Goal: Task Accomplishment & Management: Manage account settings

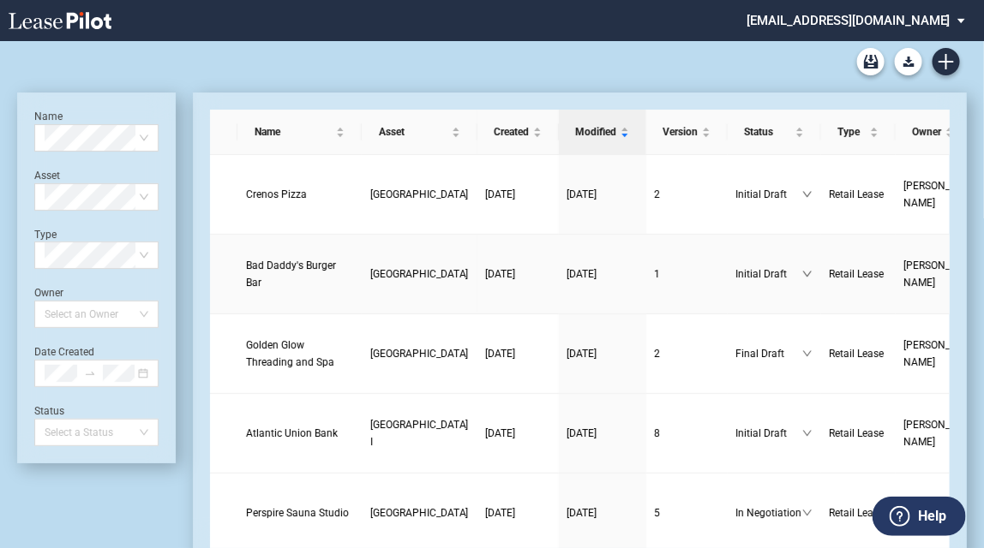
click at [270, 278] on span "Bad Daddy's Burger Bar" at bounding box center [291, 274] width 90 height 29
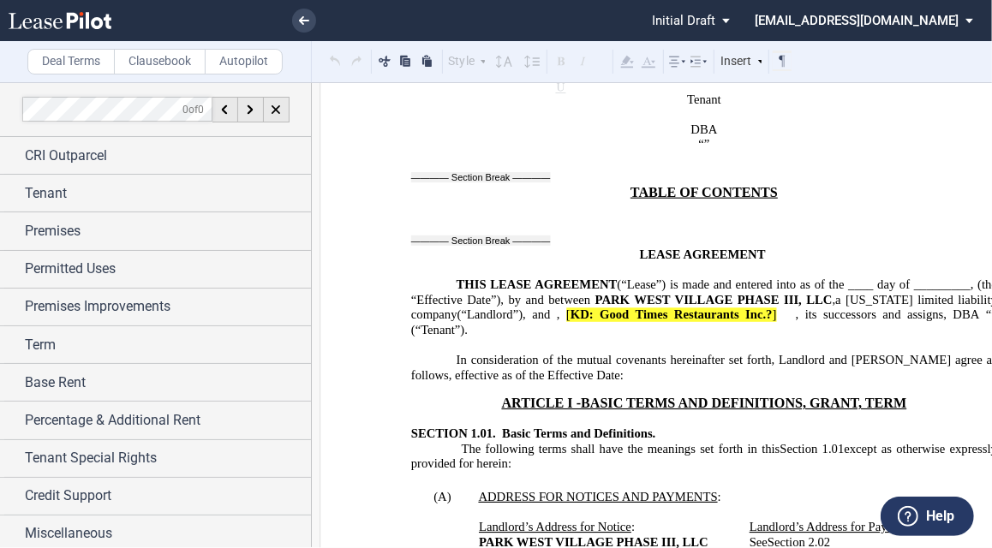
scroll to position [617, 0]
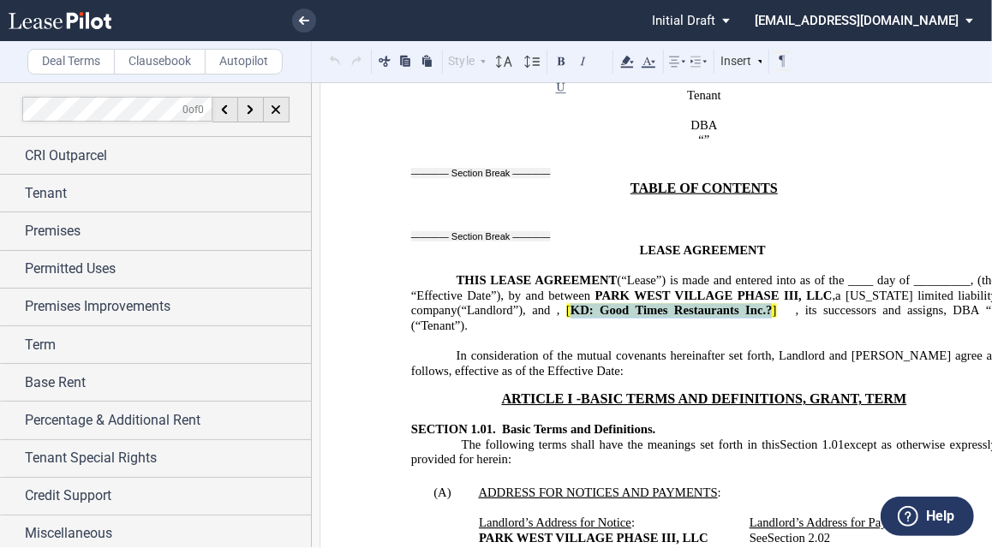
drag, startPoint x: 789, startPoint y: 284, endPoint x: 978, endPoint y: 287, distance: 189.4
click at [776, 304] on span "[ KD: Good Times Restaurants Inc.? ]" at bounding box center [671, 311] width 210 height 15
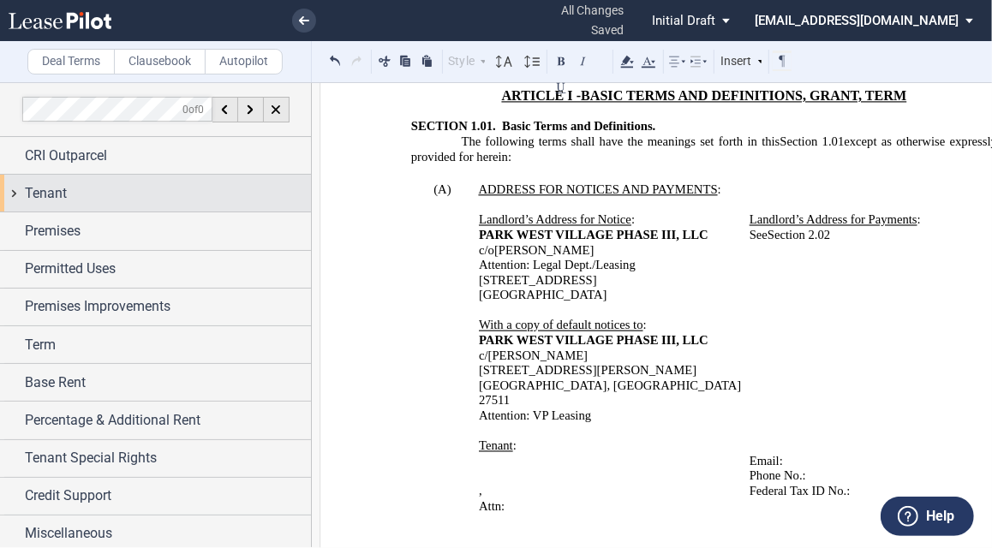
scroll to position [1097, 0]
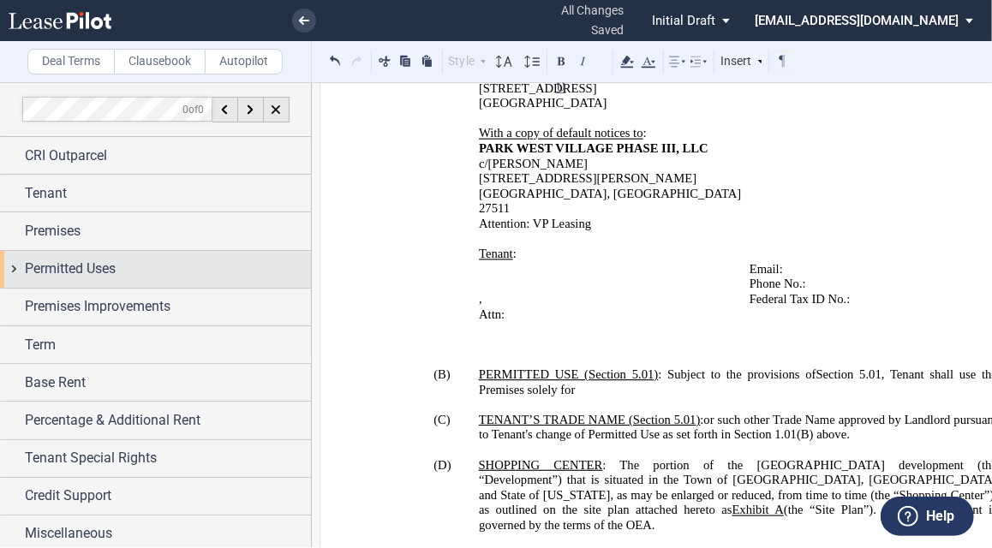
click at [130, 256] on div "Permitted Uses" at bounding box center [155, 269] width 311 height 37
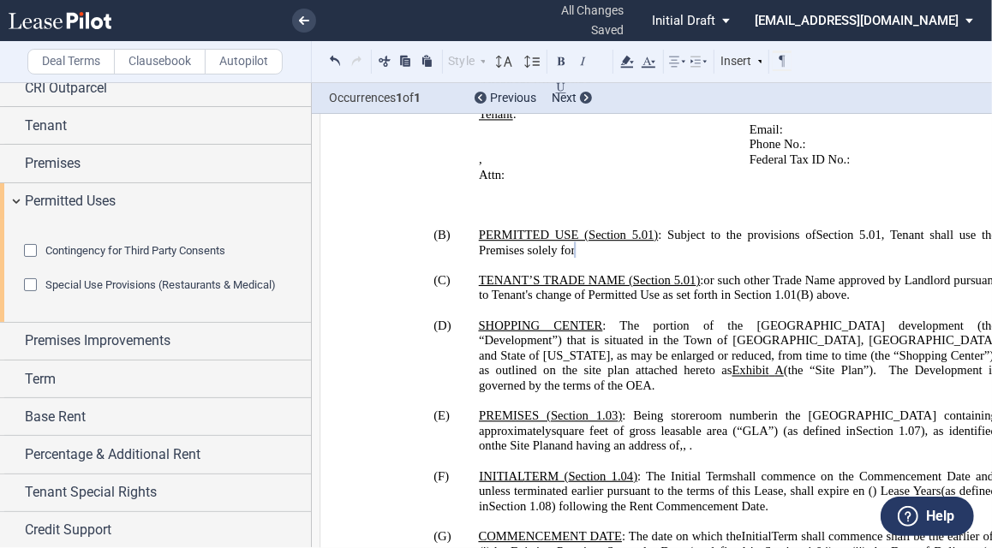
scroll to position [131, 0]
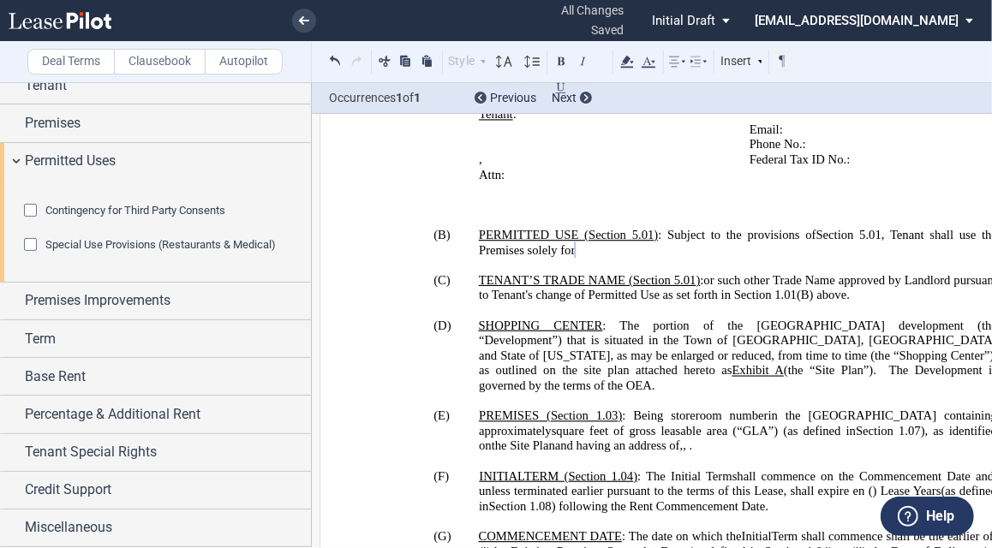
click at [616, 303] on p "(C) TENANT’S TRADE NAME ( ﻿ Section 5.01 ﻿ ) : ﻿ ﻿ or such other Trade Name app…" at bounding box center [738, 288] width 518 height 30
click at [628, 303] on p "(C) TENANT’S TRADE NAME ( ﻿ Section 5.01 ﻿ ) : ﻿ ﻿ or such other Trade Name app…" at bounding box center [738, 288] width 518 height 30
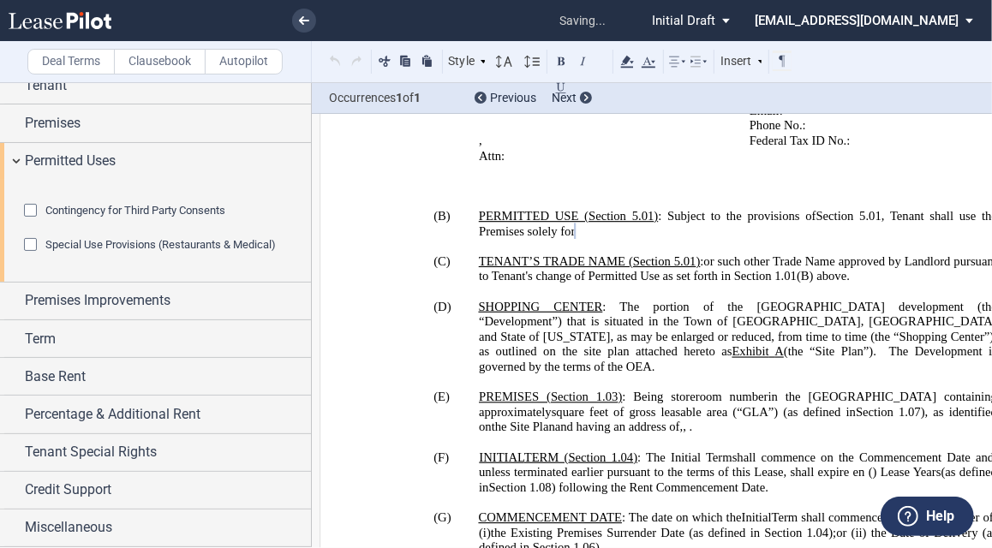
scroll to position [1236, 0]
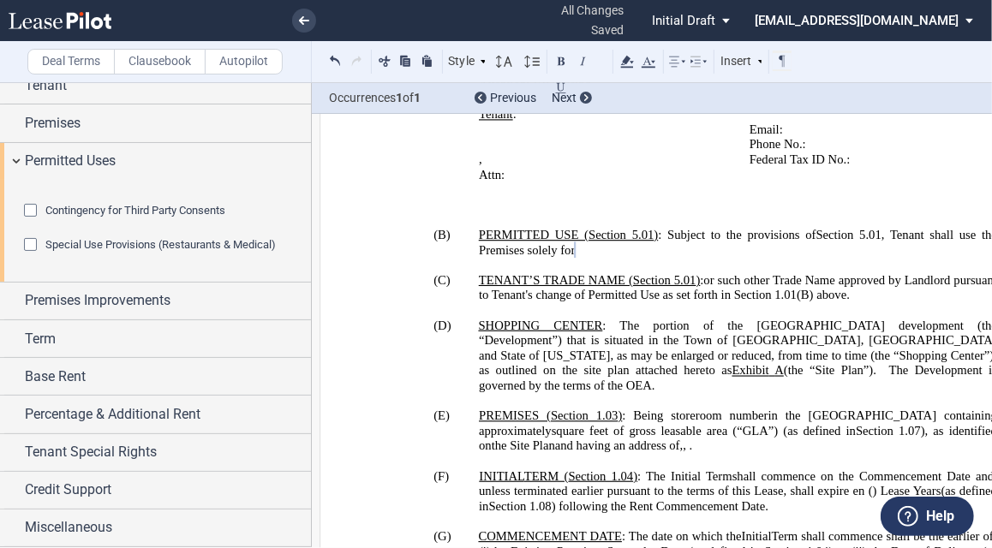
click at [740, 302] on span "or such other Trade Name approved by Landlord pursuant to Tenant's change of Pe…" at bounding box center [740, 287] width 522 height 29
click at [697, 302] on span "or such other Trade Name approved by Landlord pursuant to Tenant's change of Pe…" at bounding box center [740, 287] width 522 height 29
click at [675, 302] on span "or such other Trade Name approved by Landlord pursuant to Tenant's change of Pe…" at bounding box center [740, 287] width 522 height 29
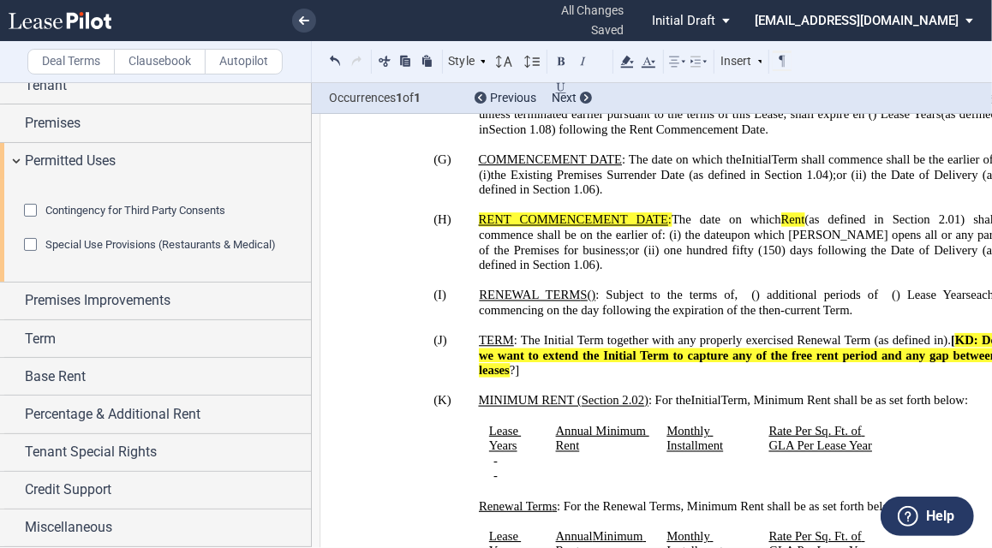
scroll to position [1648, 0]
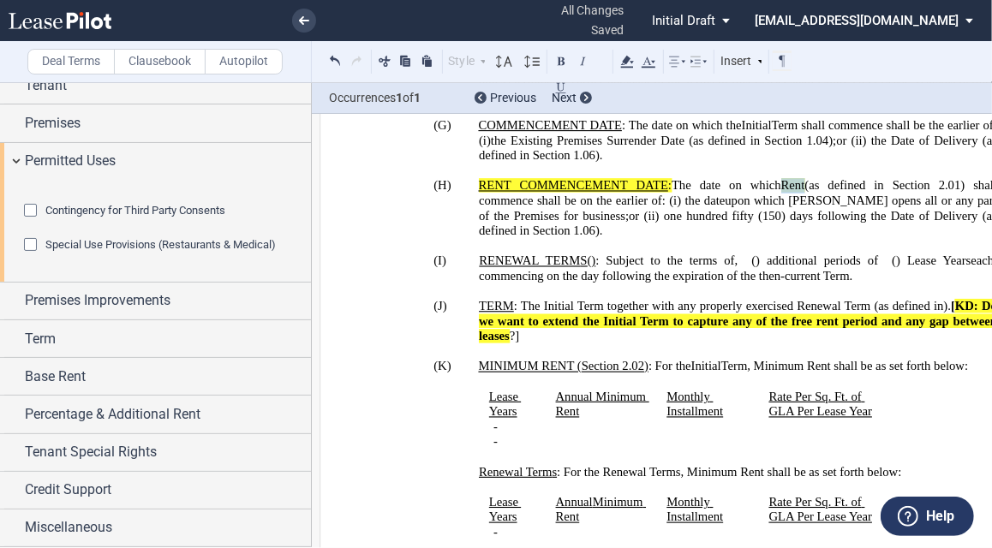
drag, startPoint x: 804, startPoint y: 258, endPoint x: 785, endPoint y: 253, distance: 20.4
click at [785, 194] on span "Rent" at bounding box center [793, 186] width 24 height 15
click at [792, 194] on span "Rent" at bounding box center [793, 186] width 24 height 15
click at [768, 239] on p "(H) ​ ​ ﻿ RENT COMMENCEMENT DATE : The date on which Rent (as defined in Sectio…" at bounding box center [738, 209] width 518 height 60
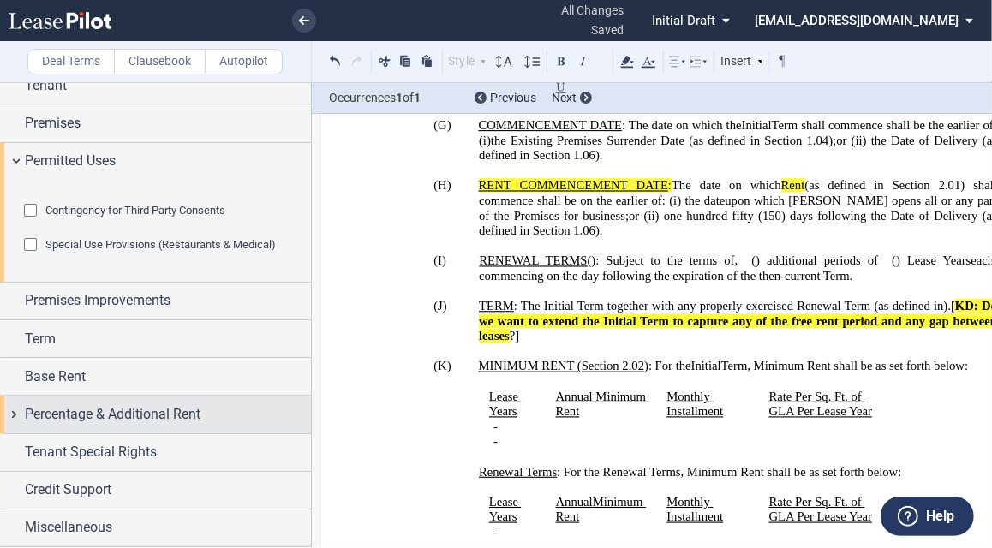
drag, startPoint x: 111, startPoint y: 472, endPoint x: 119, endPoint y: 470, distance: 8.9
click at [111, 433] on div "Percentage & Additional Rent" at bounding box center [155, 414] width 311 height 37
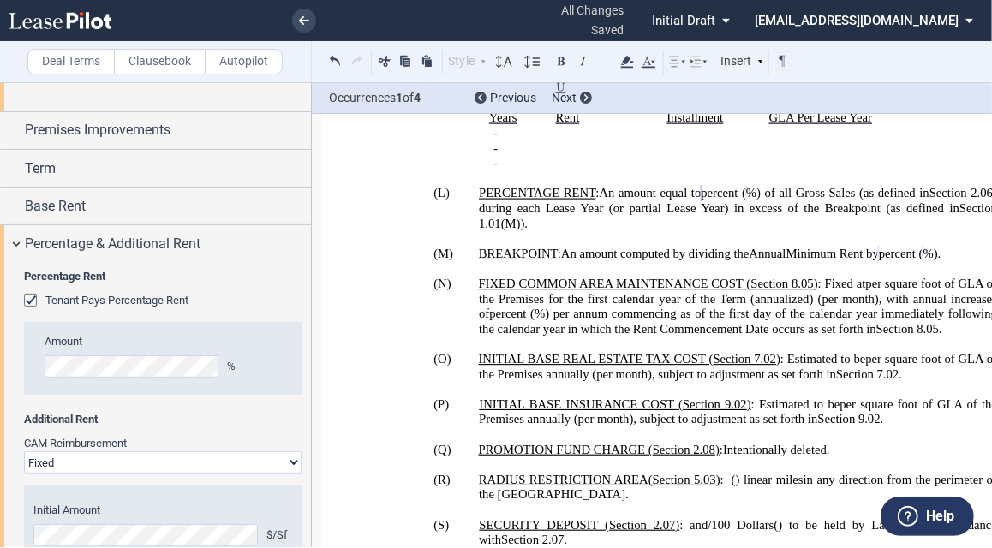
scroll to position [131, 0]
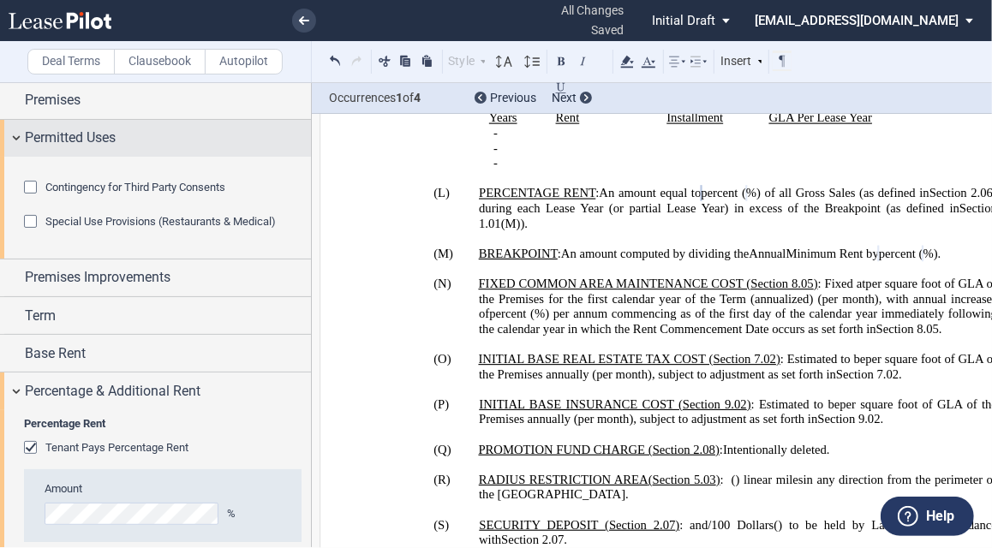
click at [15, 137] on div "Permitted Uses" at bounding box center [155, 138] width 311 height 37
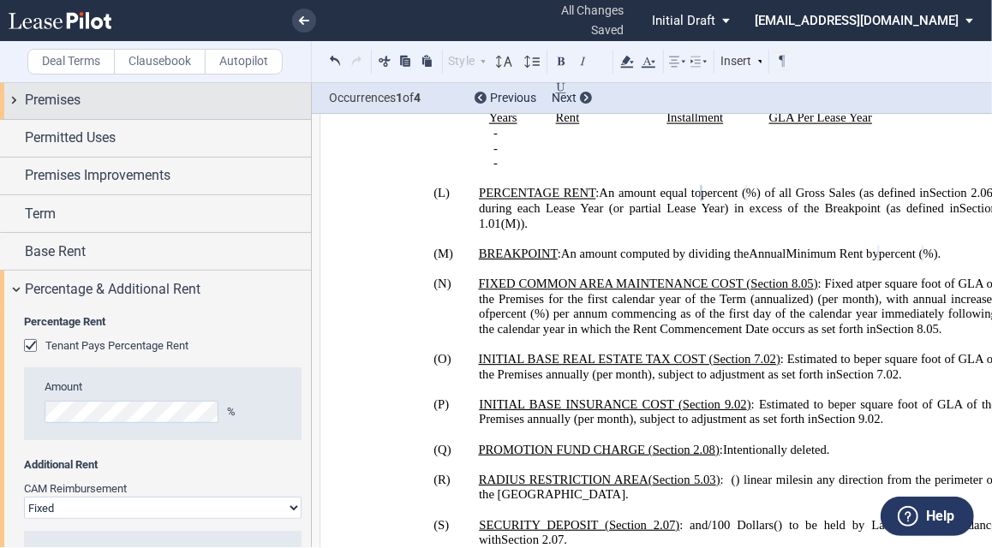
click at [61, 99] on span "Premises" at bounding box center [53, 100] width 56 height 21
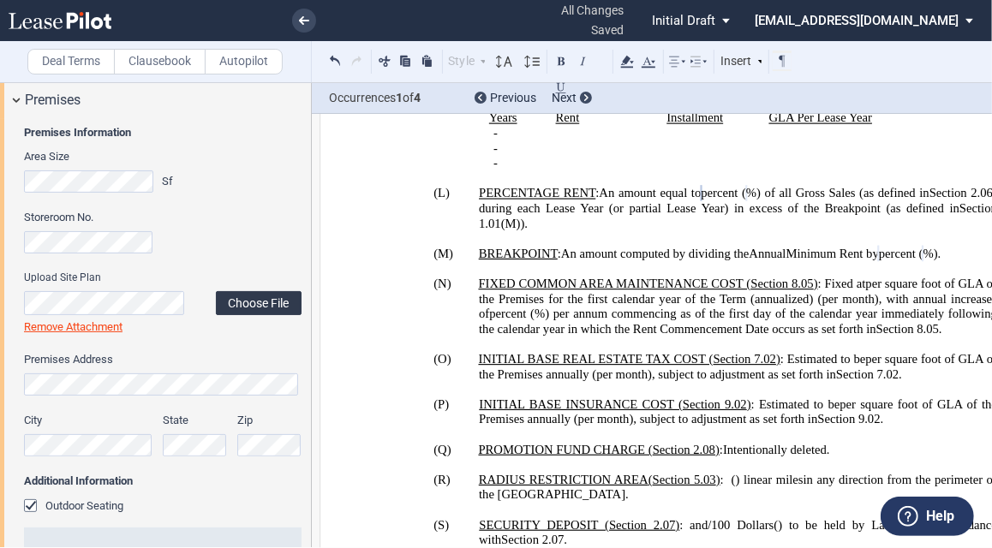
click at [248, 299] on label "Choose File" at bounding box center [259, 303] width 86 height 24
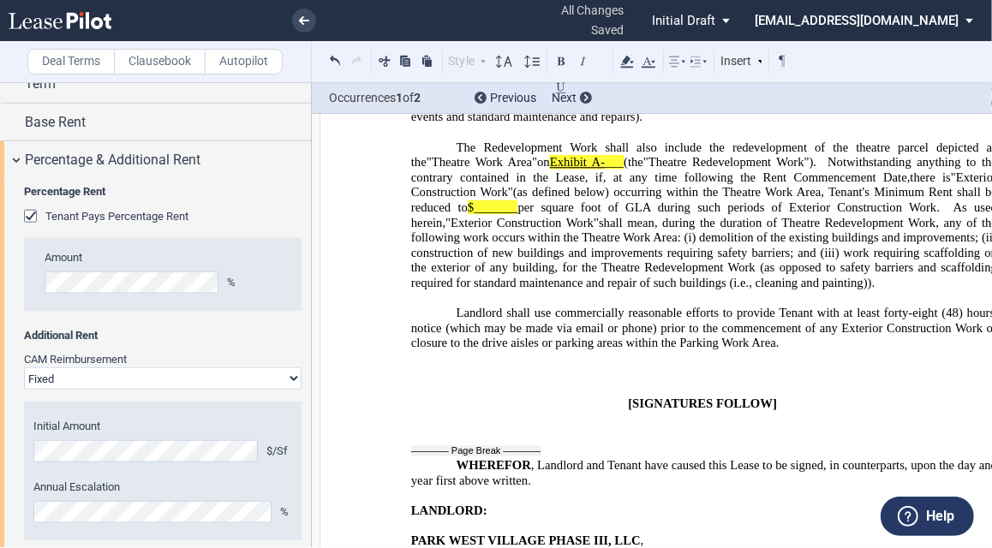
scroll to position [1243, 0]
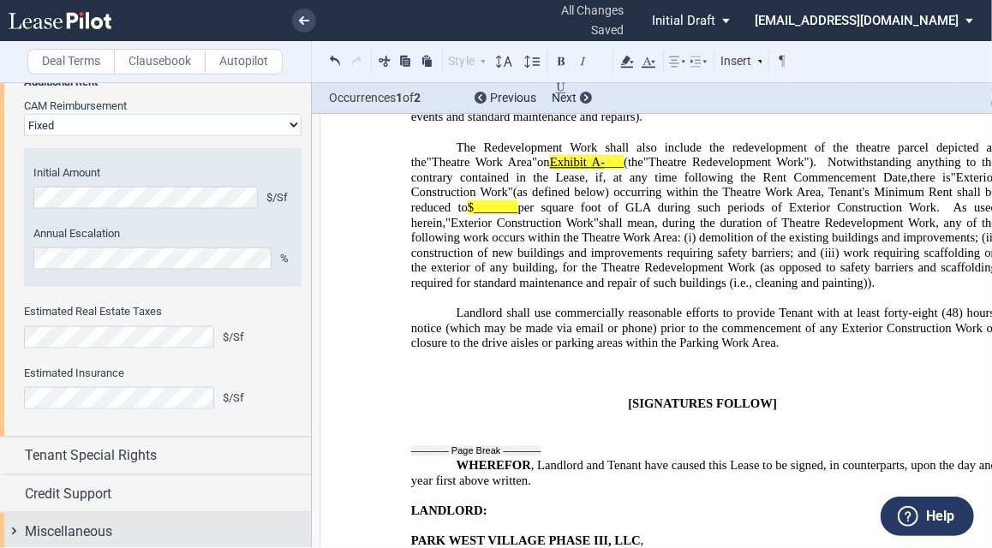
click at [135, 522] on div "Miscellaneous" at bounding box center [168, 532] width 286 height 21
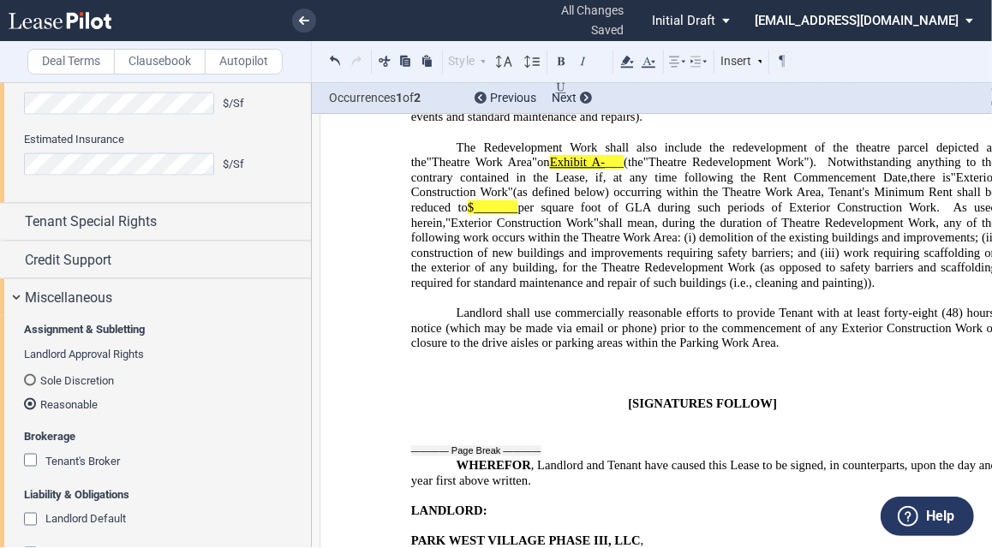
scroll to position [1455, 0]
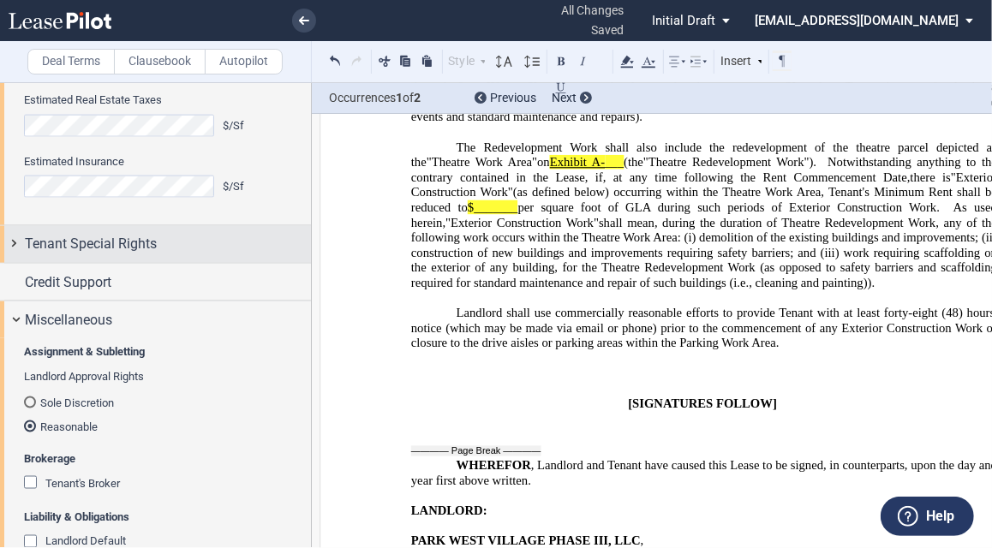
click at [151, 250] on span "Tenant Special Rights" at bounding box center [91, 244] width 132 height 21
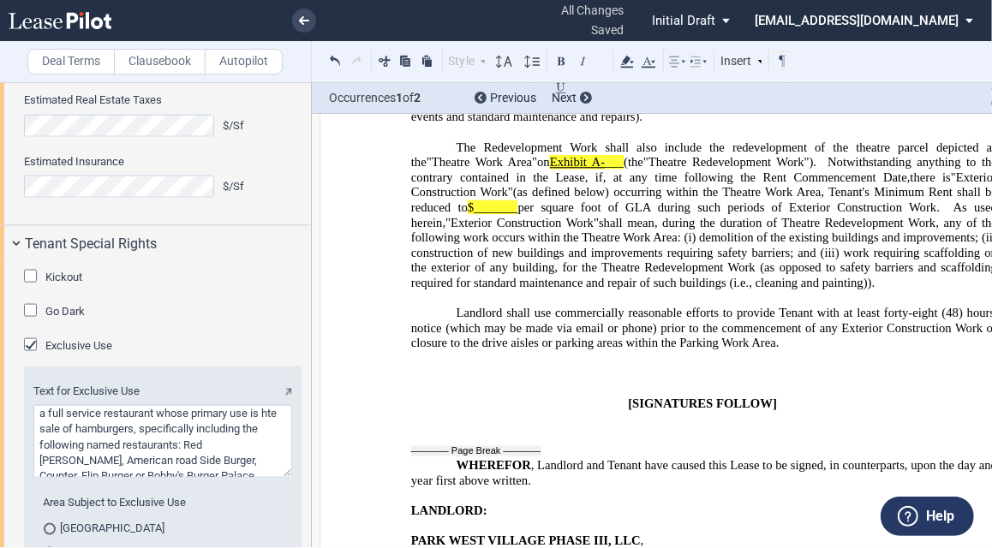
scroll to position [1592, 0]
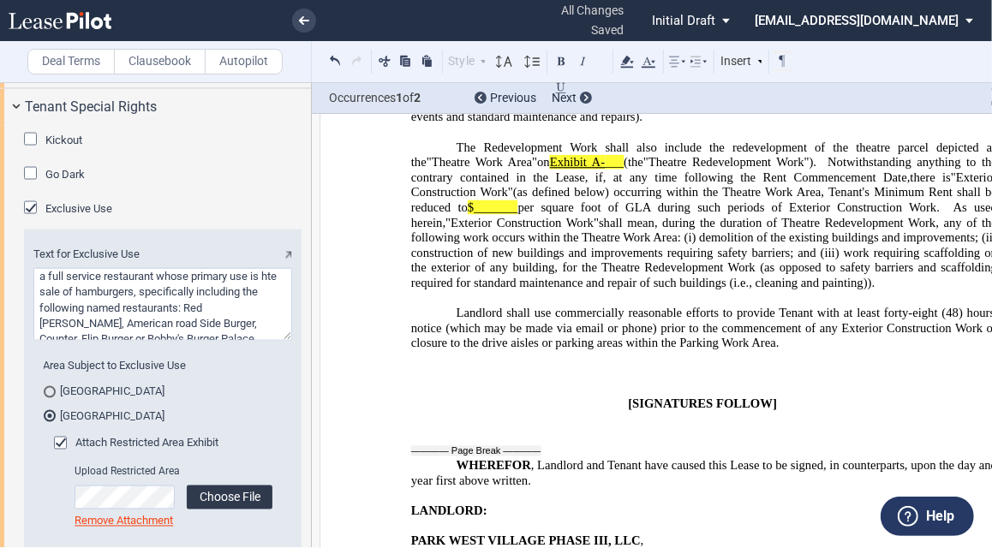
click at [224, 494] on label "Choose File" at bounding box center [230, 498] width 86 height 24
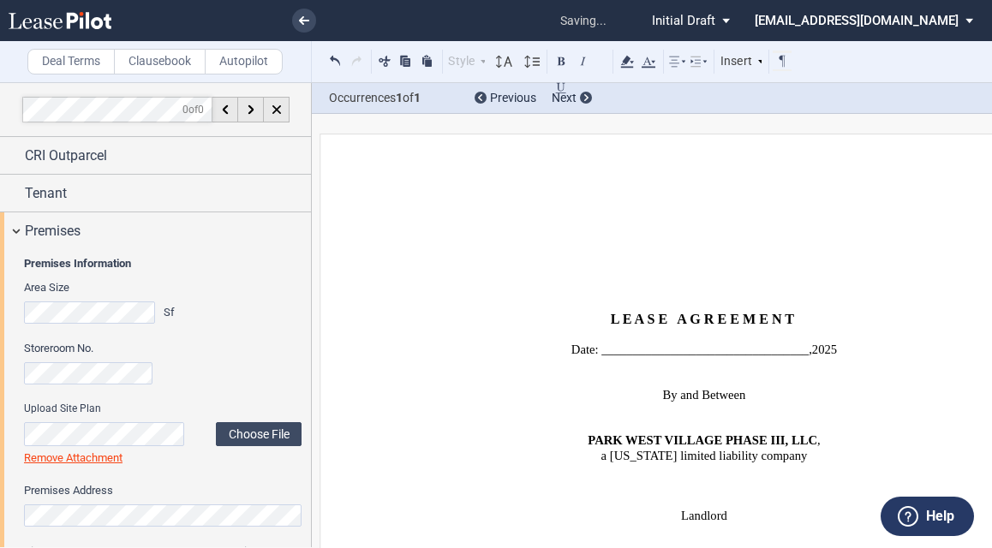
type textarea "a full service restaurant whose primary use is the sale of hamburgers, specific…"
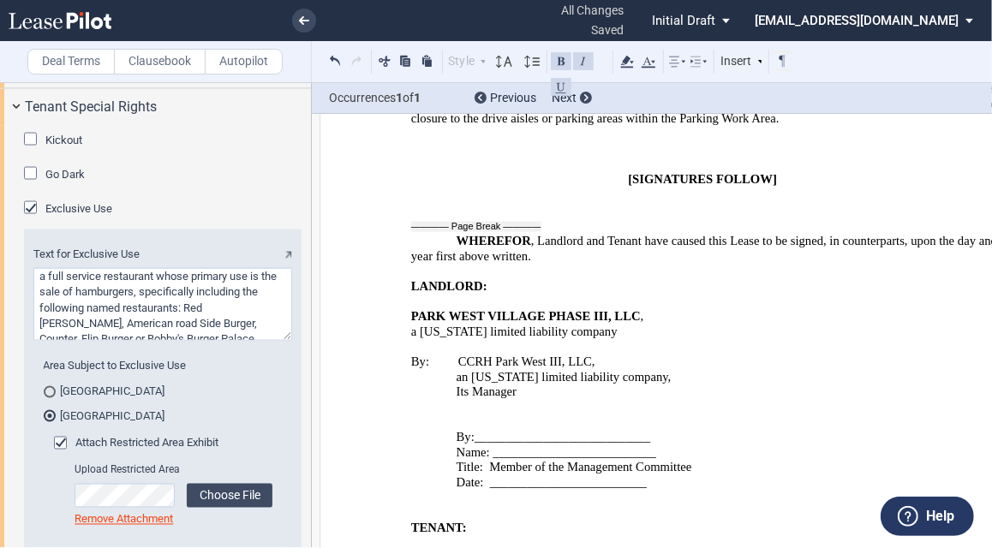
scroll to position [29102, 0]
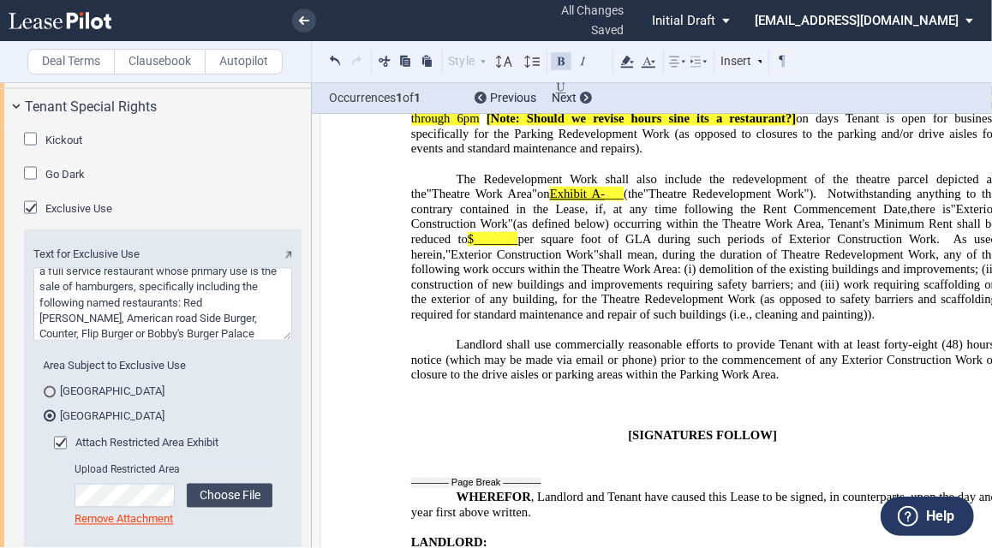
scroll to position [6, 0]
click at [96, 314] on textarea "Text for Exclusive Use" at bounding box center [162, 304] width 259 height 73
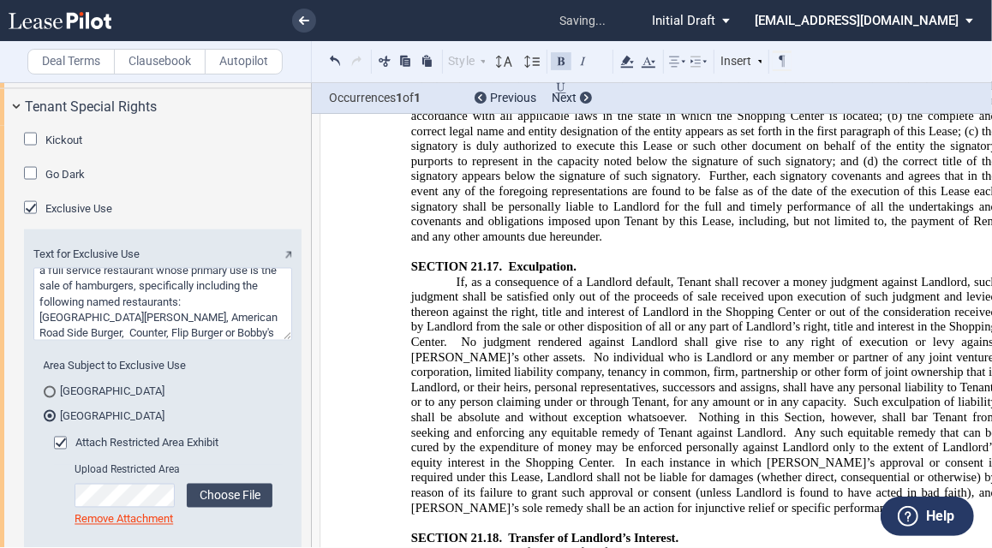
type textarea "a full service restaurant whose primary use is the sale of hamburgers, specific…"
drag, startPoint x: 769, startPoint y: 236, endPoint x: 779, endPoint y: 236, distance: 9.5
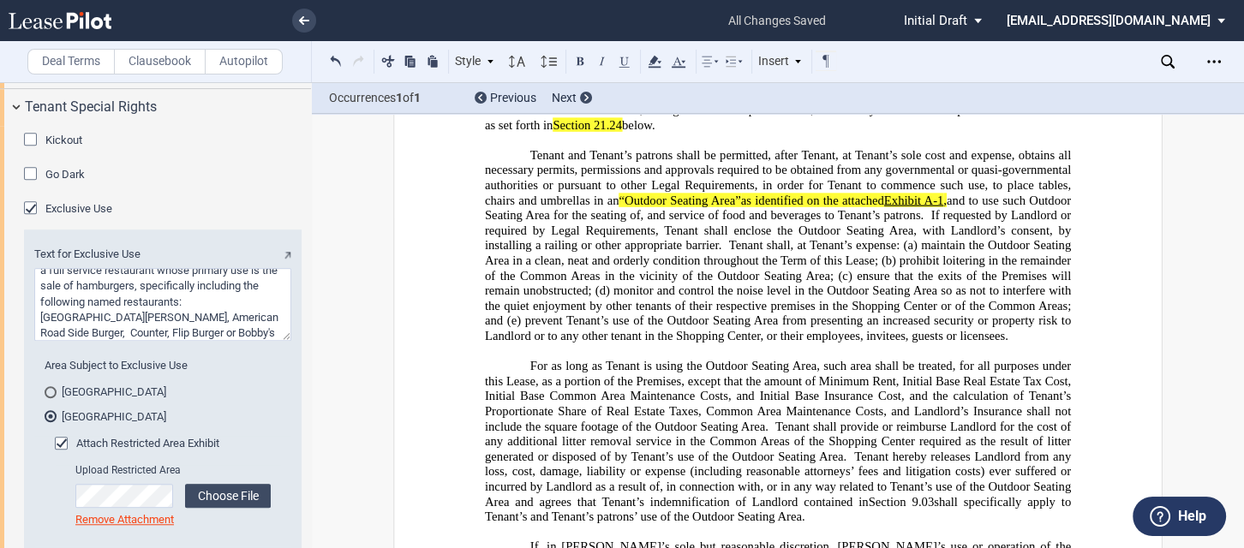
scroll to position [3483, 0]
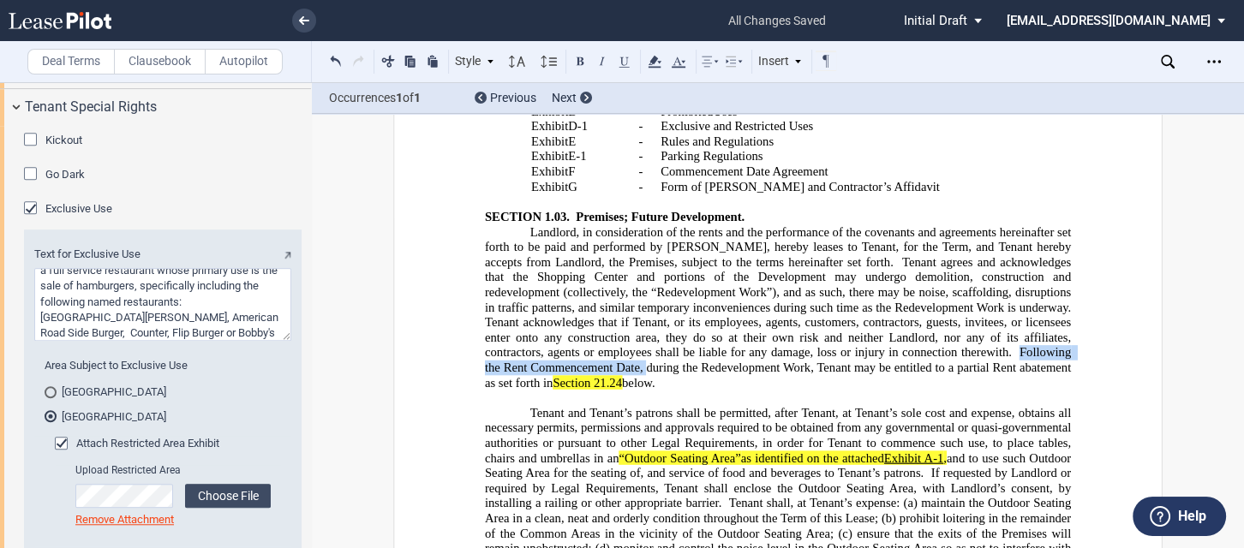
drag, startPoint x: 970, startPoint y: 392, endPoint x: 599, endPoint y: 416, distance: 371.8
click at [599, 390] on span ". Following the Rent Commencement Date, during the Redevelopment Work, Tenant m…" at bounding box center [779, 367] width 589 height 45
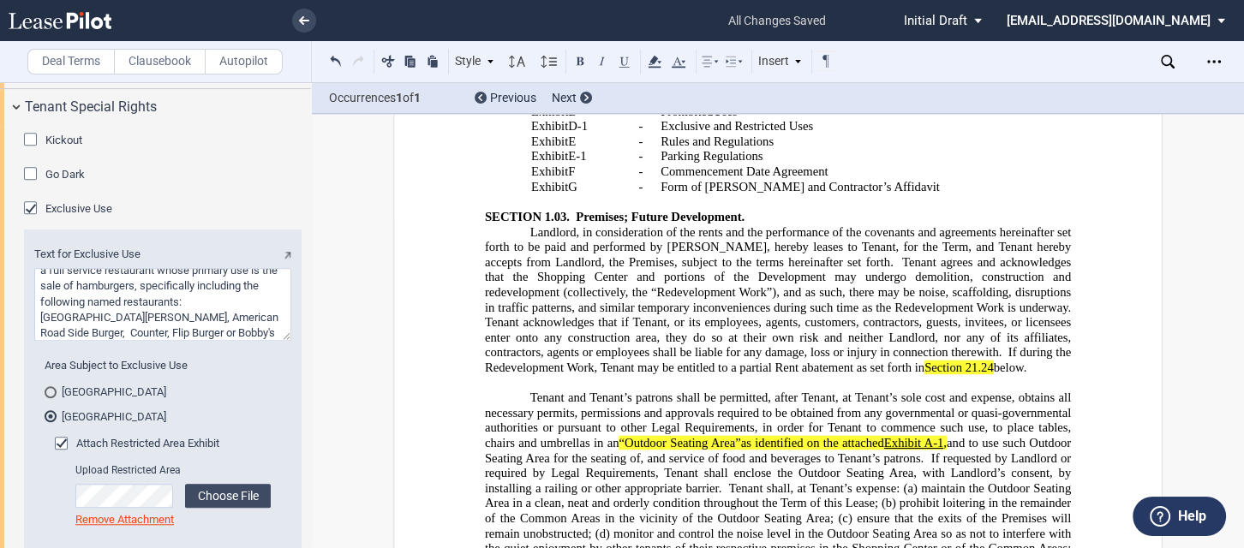
click at [510, 374] on span ". If the Redevelopment Work, Tenant may be entitled to a partial Rent abatement…" at bounding box center [779, 359] width 589 height 29
click at [535, 374] on span ". If the Redevelopment Work occus Tenant may be entitled to a partial Rent abat…" at bounding box center [779, 359] width 589 height 29
click at [544, 374] on span ". If the Redevelopment Work occurs Tenant may be entitled to a partial Rent aba…" at bounding box center [779, 359] width 589 height 29
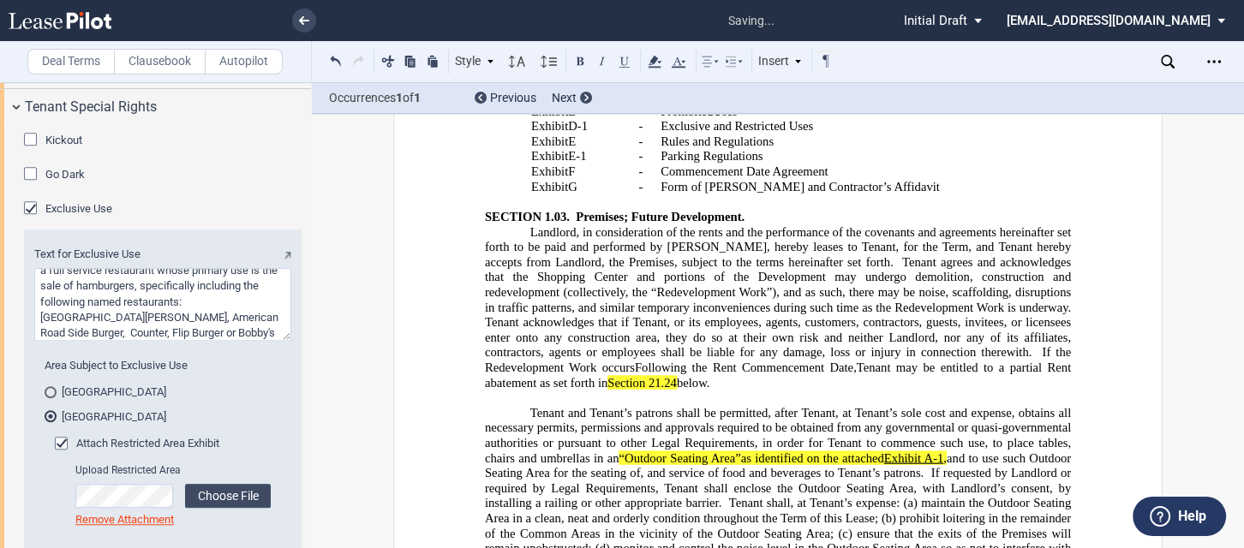
click at [635, 374] on span "Following the Rent Commencement Date," at bounding box center [746, 367] width 222 height 15
click at [774, 390] on span ". If the Redevelopment Work occurs f ollowing the Rent Commencement Date, Tenan…" at bounding box center [779, 367] width 589 height 45
click at [707, 391] on p "Landlord, in consideration of the rents and the performance of the covenants an…" at bounding box center [778, 307] width 586 height 166
click at [978, 390] on span ". If the Redevelopment Work occurs f ollowing the Rent Commencement Date, Tenan…" at bounding box center [779, 367] width 589 height 45
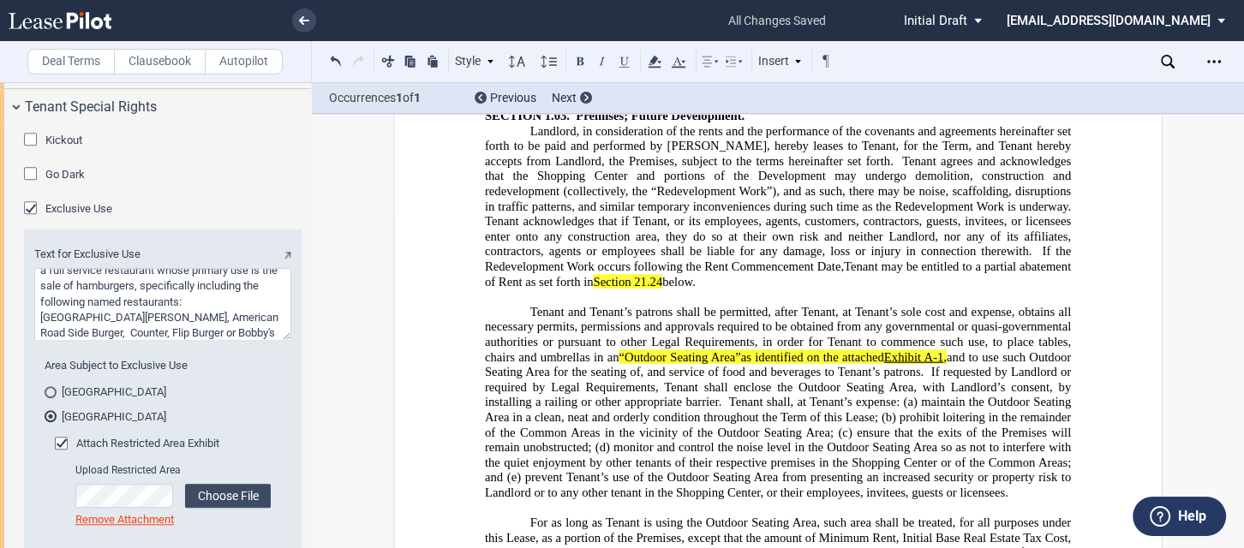
scroll to position [3620, 0]
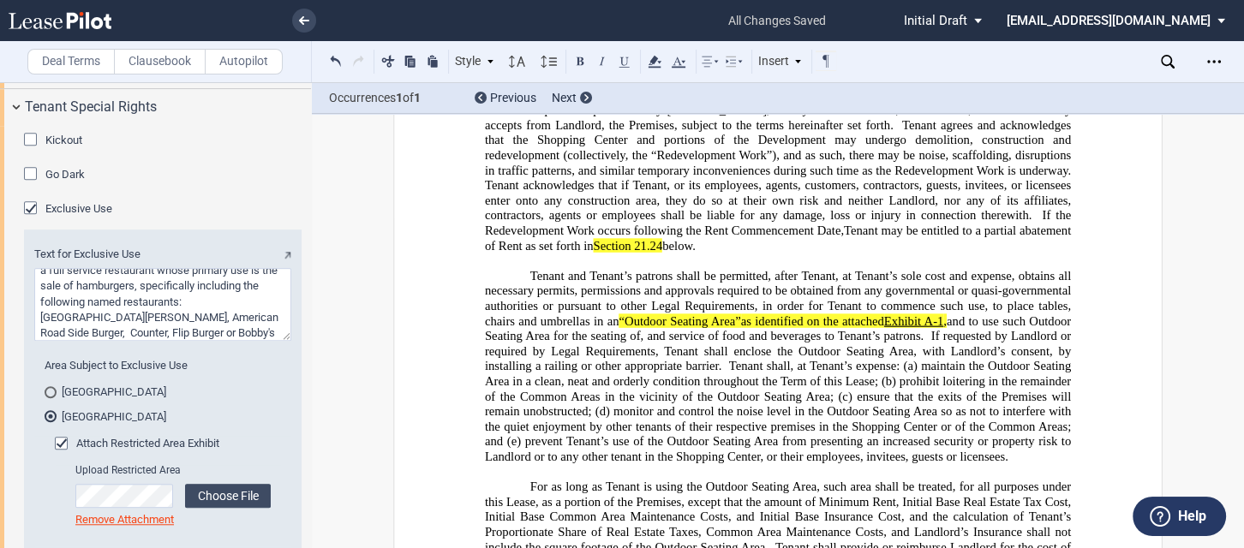
click at [640, 254] on p "Landlord, in consideration of the rents and the performance of the covenants an…" at bounding box center [778, 170] width 586 height 166
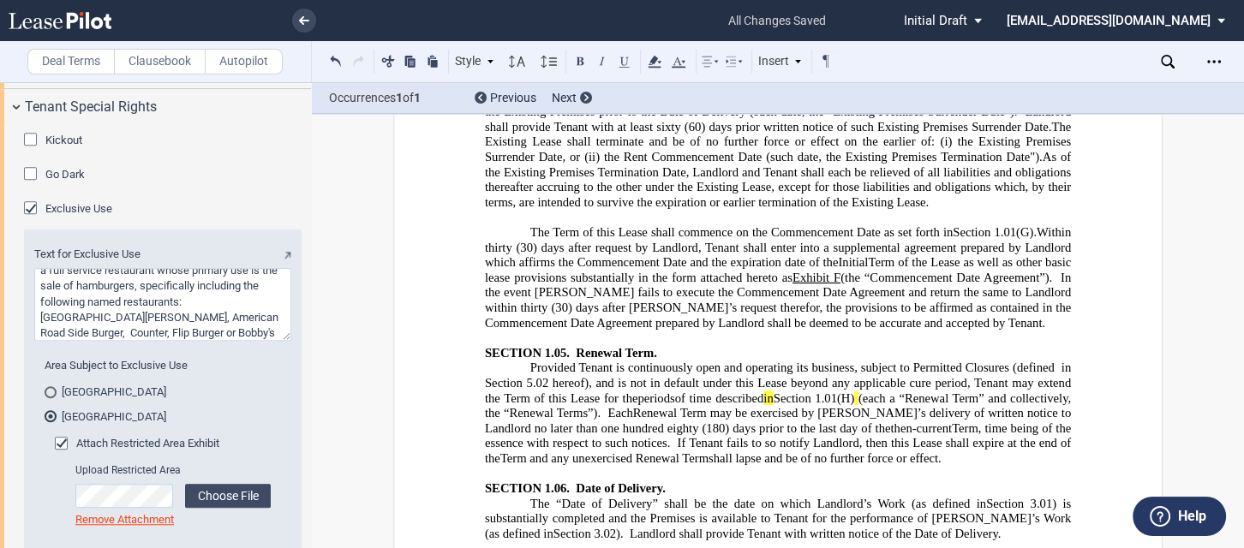
scroll to position [4511, 0]
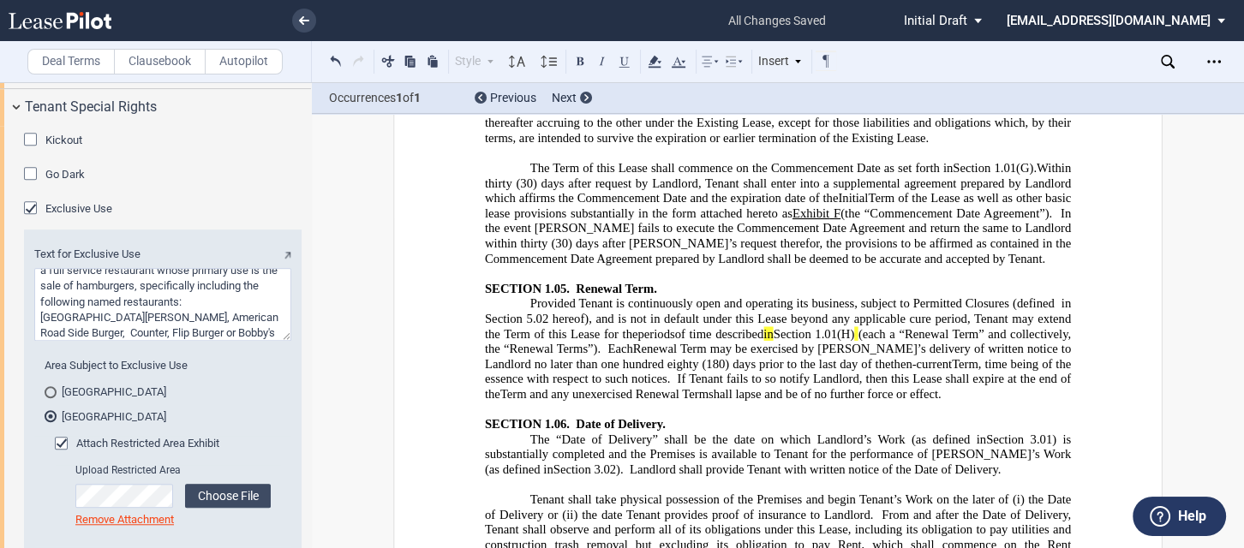
drag, startPoint x: 918, startPoint y: 332, endPoint x: 787, endPoint y: 297, distance: 135.7
click at [792, 331] on p "Provided Tenant is continuously open and operating its business, subject to Per…" at bounding box center [778, 349] width 586 height 105
click at [658, 60] on icon at bounding box center [654, 61] width 21 height 21
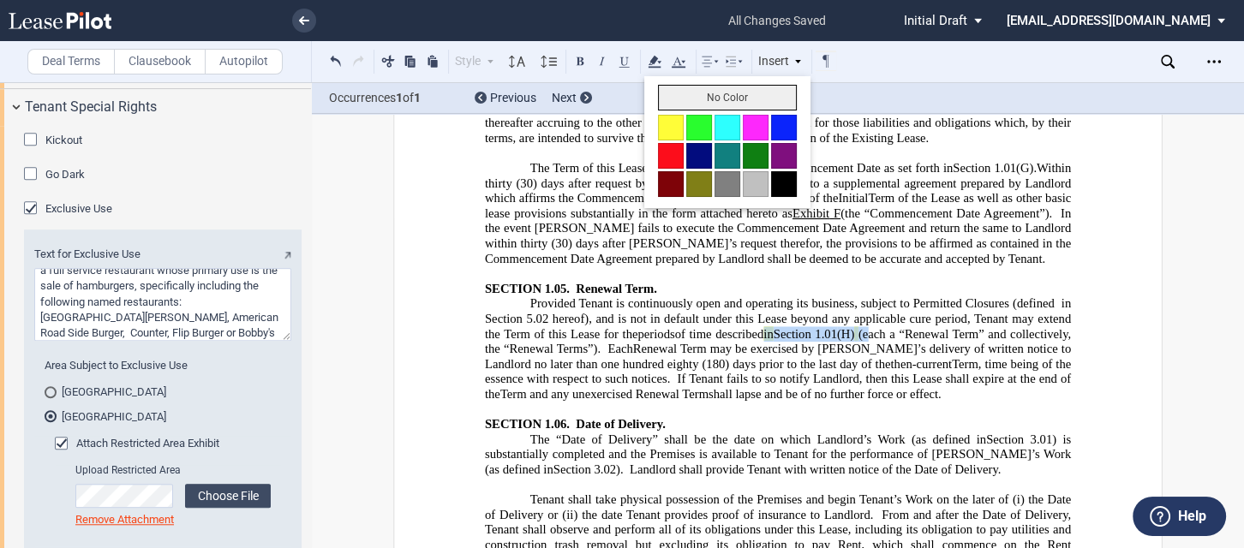
click at [683, 109] on button "No Color" at bounding box center [727, 98] width 139 height 26
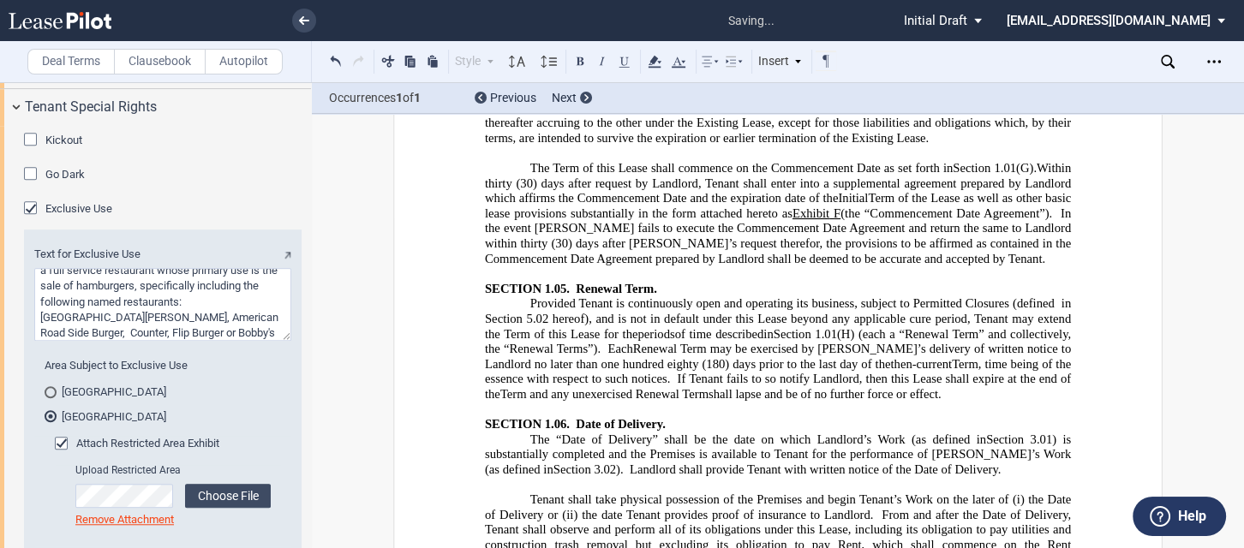
click at [739, 378] on span "If Tenant fails to so notify Landlord, then this Lease shall expire at the end …" at bounding box center [779, 387] width 589 height 29
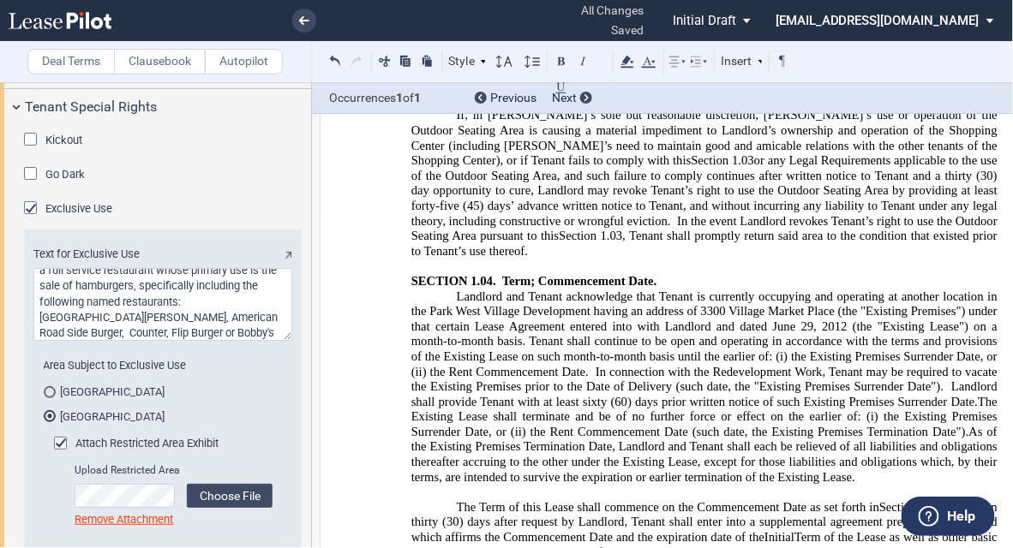
scroll to position [4168, 0]
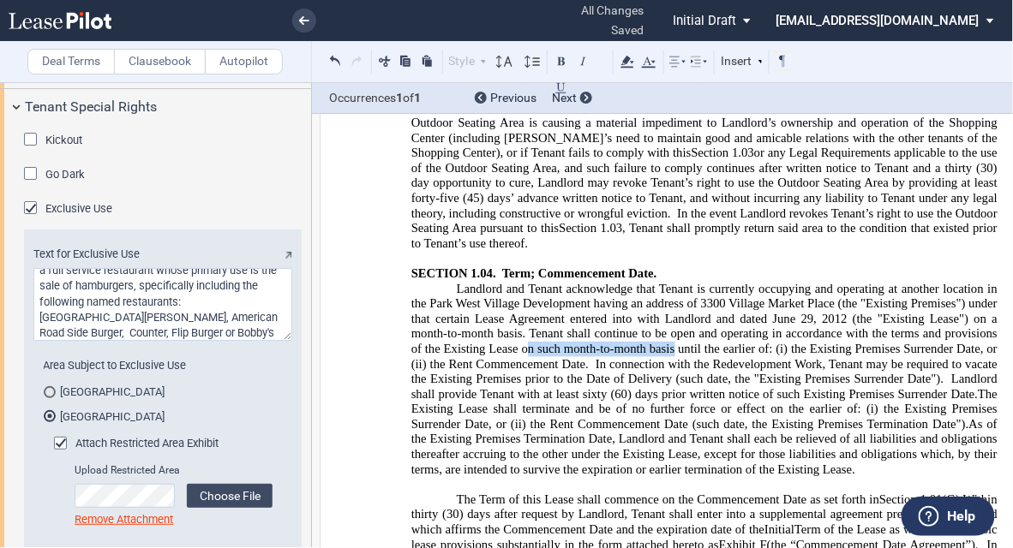
drag, startPoint x: 671, startPoint y: 362, endPoint x: 521, endPoint y: 370, distance: 150.2
click at [521, 370] on span "﻿Landlord and Tenant acknowledge that Tenant is currently occupying and operati…" at bounding box center [705, 342] width 589 height 120
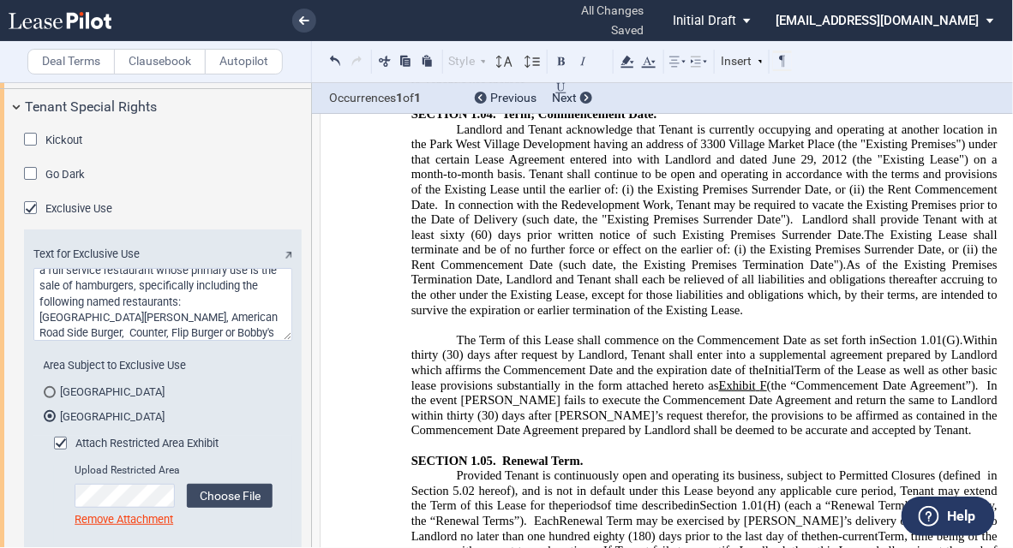
scroll to position [4305, 0]
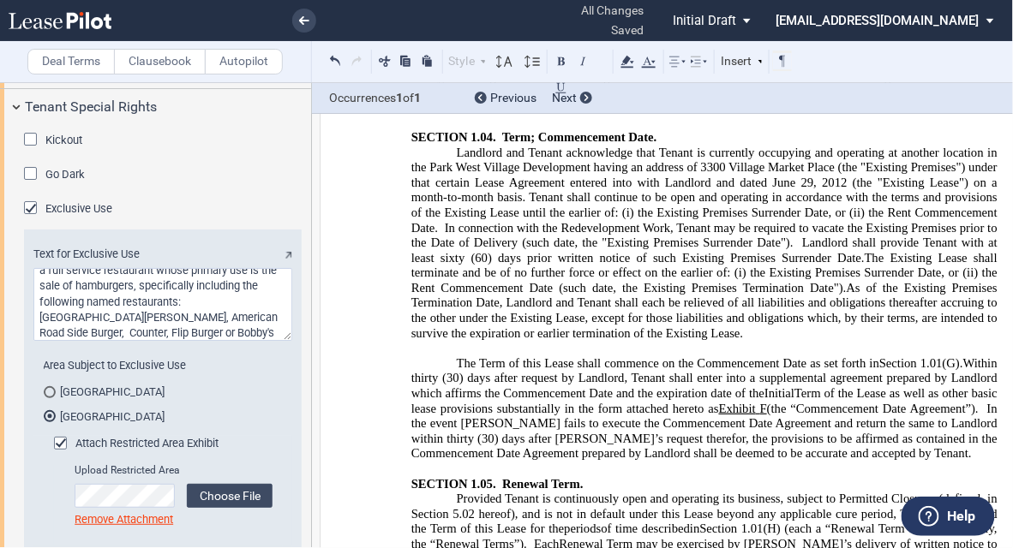
click at [823, 230] on span "﻿Landlord and Tenant acknowledge that Tenant is currently occupying and operati…" at bounding box center [705, 205] width 589 height 120
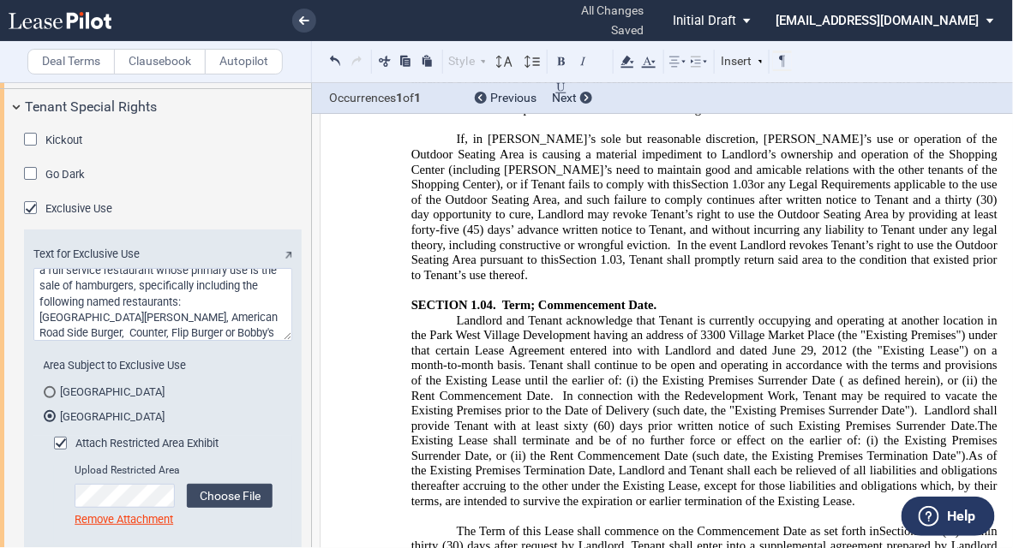
scroll to position [4168, 0]
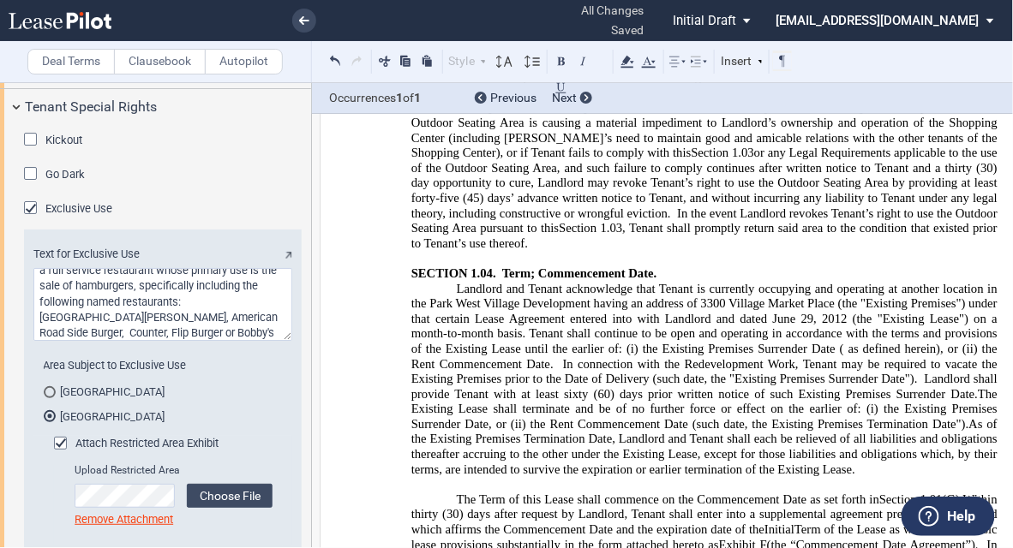
click at [654, 365] on span "﻿Landlord and Tenant acknowledge that Tenant is currently occupying and operati…" at bounding box center [705, 342] width 589 height 120
drag, startPoint x: 840, startPoint y: 362, endPoint x: 863, endPoint y: 362, distance: 22.3
click at [840, 362] on span "﻿Landlord and Tenant acknowledge that Tenant is currently occupying and operati…" at bounding box center [705, 342] width 589 height 120
click at [787, 401] on span "﻿Landlord and Tenant acknowledge that Tenant is currently occupying and operati…" at bounding box center [705, 342] width 589 height 120
click at [702, 391] on span "﻿Landlord and Tenant acknowledge that Tenant is currently occupying and operati…" at bounding box center [705, 342] width 589 height 120
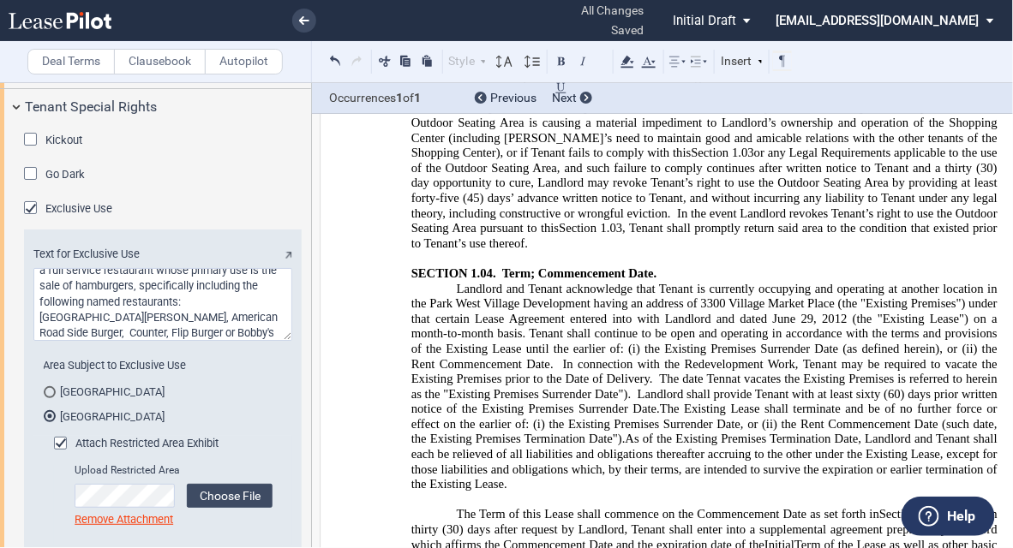
click at [625, 409] on span "﻿Landlord and Tenant acknowledge that Tenant is currently occupying and operati…" at bounding box center [705, 349] width 589 height 135
click at [717, 387] on span "﻿Landlord and Tenant acknowledge that Tenant is currently occupying and operati…" at bounding box center [705, 349] width 589 height 135
click at [720, 389] on span "﻿Landlord and Tenant acknowledge that Tenant is currently occupying and operati…" at bounding box center [705, 349] width 589 height 135
click at [734, 393] on span "﻿Landlord and Tenant acknowledge that Tenant is currently occupying and operati…" at bounding box center [705, 349] width 589 height 135
click at [928, 404] on span "﻿Landlord and Tenant acknowledge that Tenant is currently occupying and operati…" at bounding box center [705, 349] width 589 height 135
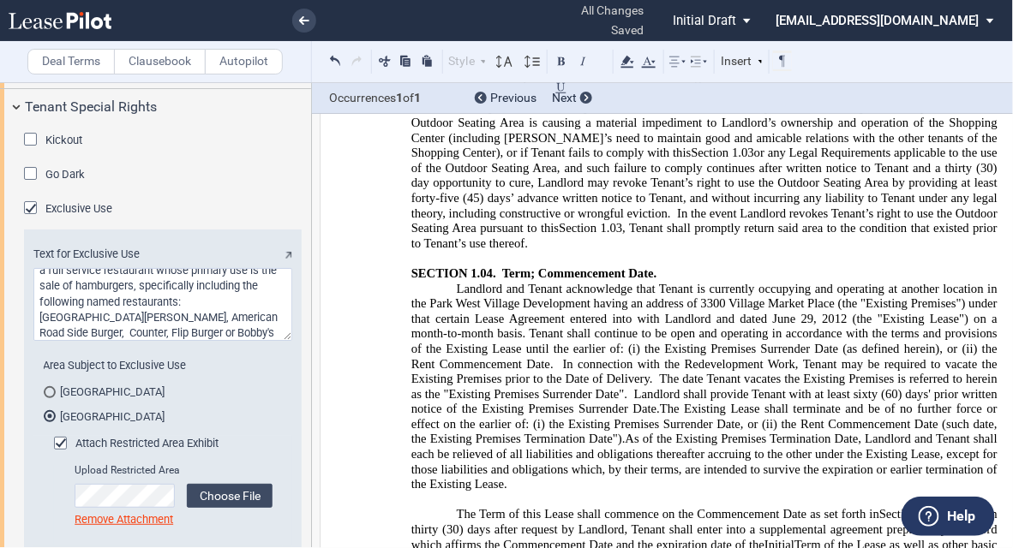
drag, startPoint x: 425, startPoint y: 447, endPoint x: 488, endPoint y: 423, distance: 67.8
click at [425, 447] on span "The Existing Lease shall terminate and be of no further force or effect on the …" at bounding box center [705, 425] width 589 height 45
click at [658, 424] on span "The Existing Lease shall terminate and be of no further force or effect on the …" at bounding box center [705, 425] width 589 height 45
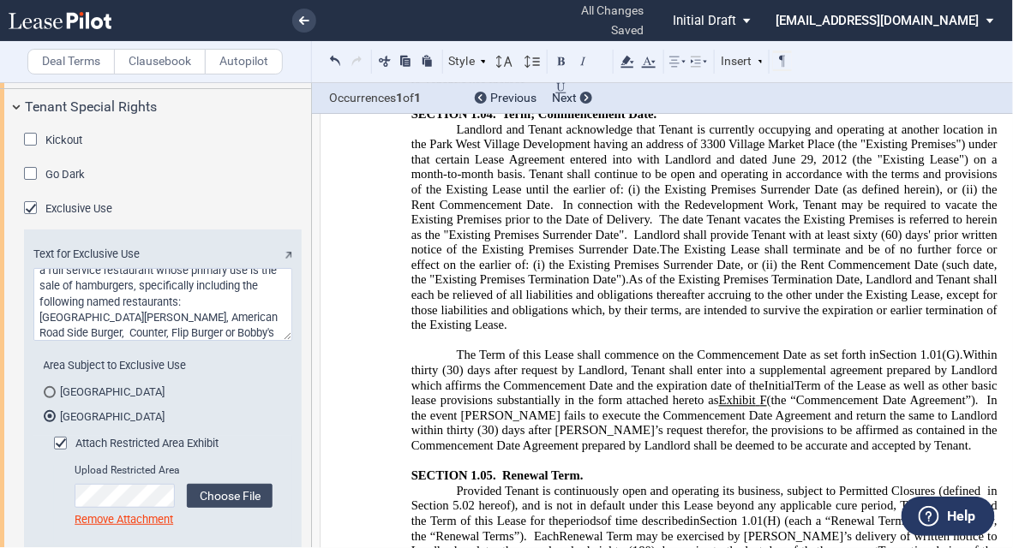
scroll to position [4305, 0]
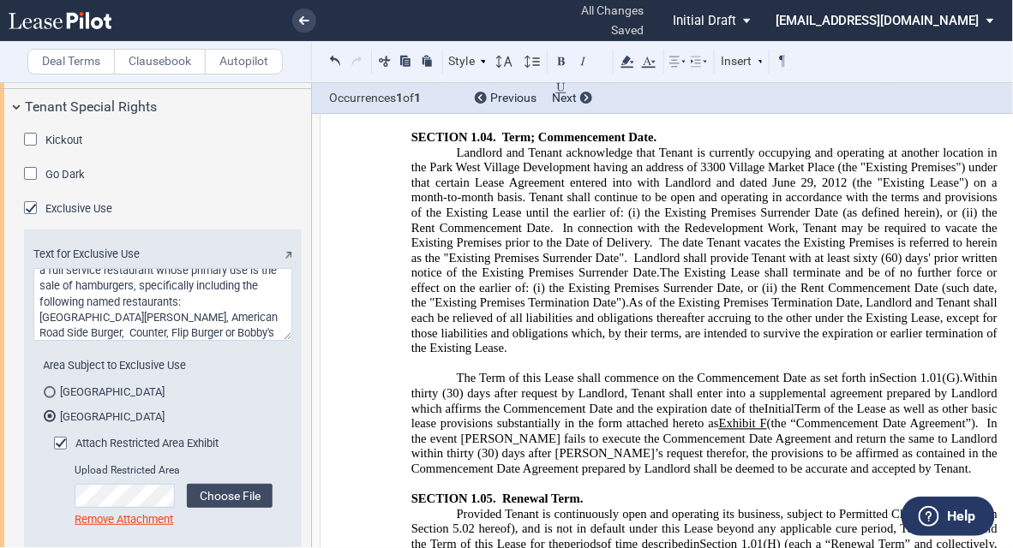
click at [742, 260] on span "﻿Landlord and Tenant acknowledge that Tenant is currently occupying and operati…" at bounding box center [705, 212] width 589 height 135
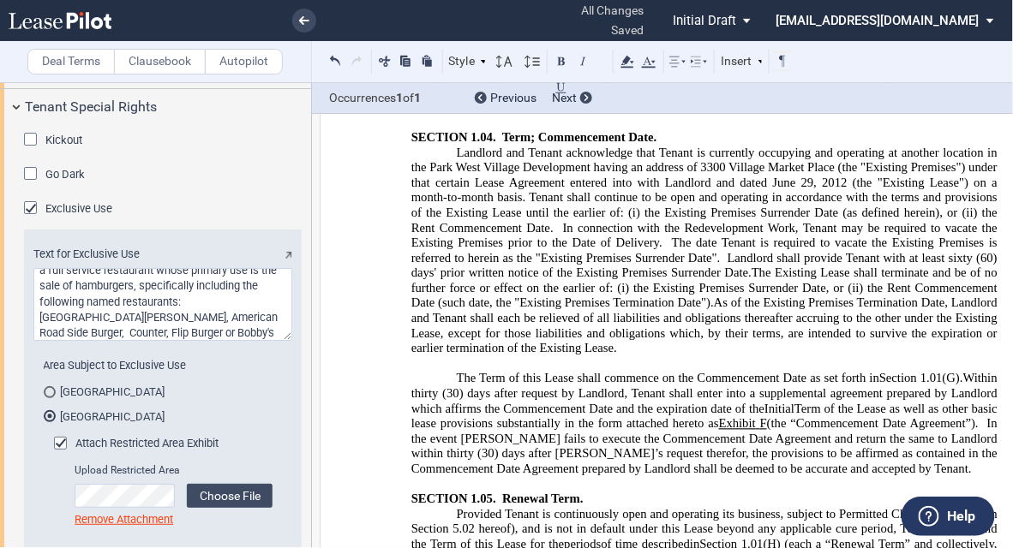
click at [742, 279] on span "﻿Landlord and Tenant acknowledge that Tenant is currently occupying and operati…" at bounding box center [705, 212] width 589 height 135
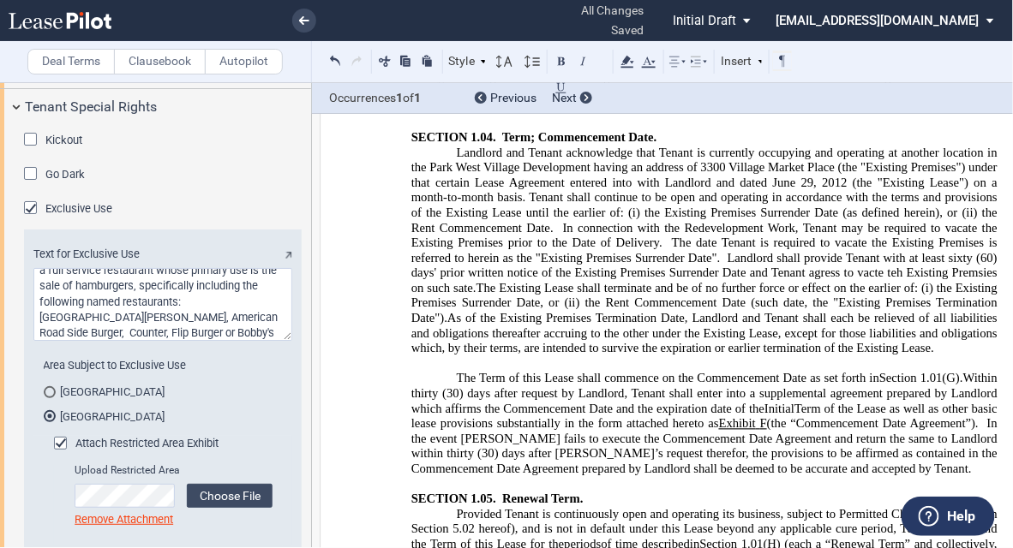
click at [830, 289] on span "﻿Landlord and Tenant acknowledge that Tenant is currently occupying and operati…" at bounding box center [705, 220] width 589 height 150
click at [871, 284] on span "﻿Landlord and Tenant acknowledge that Tenant is currently occupying and operati…" at bounding box center [705, 220] width 589 height 150
click at [896, 279] on span "﻿Landlord and Tenant acknowledge that Tenant is currently occupying and operati…" at bounding box center [705, 220] width 589 height 150
click at [978, 291] on span "﻿Landlord and Tenant acknowledge that Tenant is currently occupying and operati…" at bounding box center [705, 220] width 589 height 150
click at [422, 295] on span "﻿Landlord and Tenant acknowledge that Tenant is currently occupying and operati…" at bounding box center [705, 220] width 589 height 150
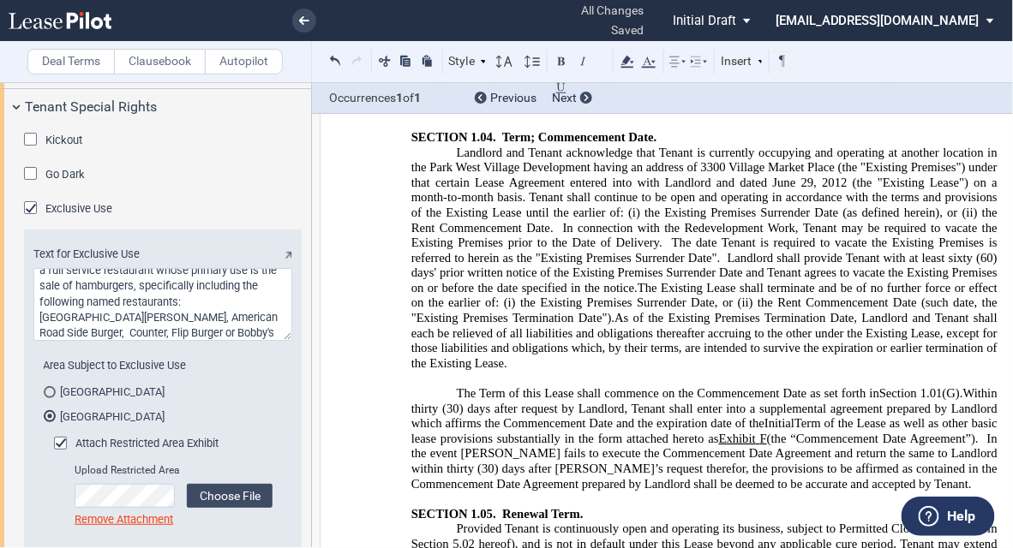
click at [593, 295] on span "﻿Landlord and Tenant acknowledge that Tenant is currently occupying and operati…" at bounding box center [705, 220] width 589 height 150
click at [596, 320] on span "The Existing Lease shall terminate and be of no further force or effect on the …" at bounding box center [705, 302] width 589 height 45
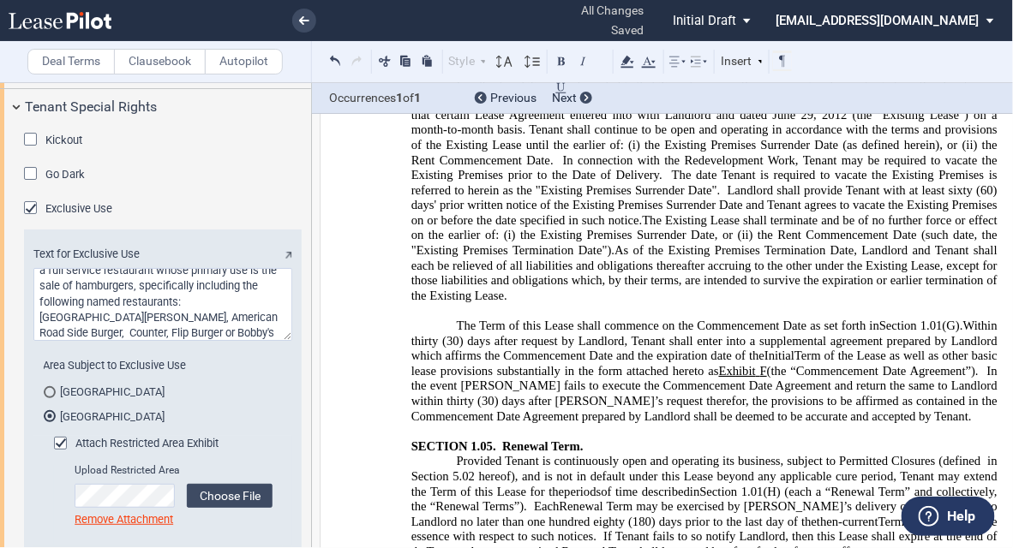
scroll to position [4374, 0]
click at [701, 274] on span "As of the Existing Premises Termination Date, Landlord and Tenant shall each be…" at bounding box center [705, 271] width 589 height 59
click at [497, 302] on span "As of the Existing Premises Termination Date, Landlord and Tenant shall each be…" at bounding box center [705, 271] width 589 height 59
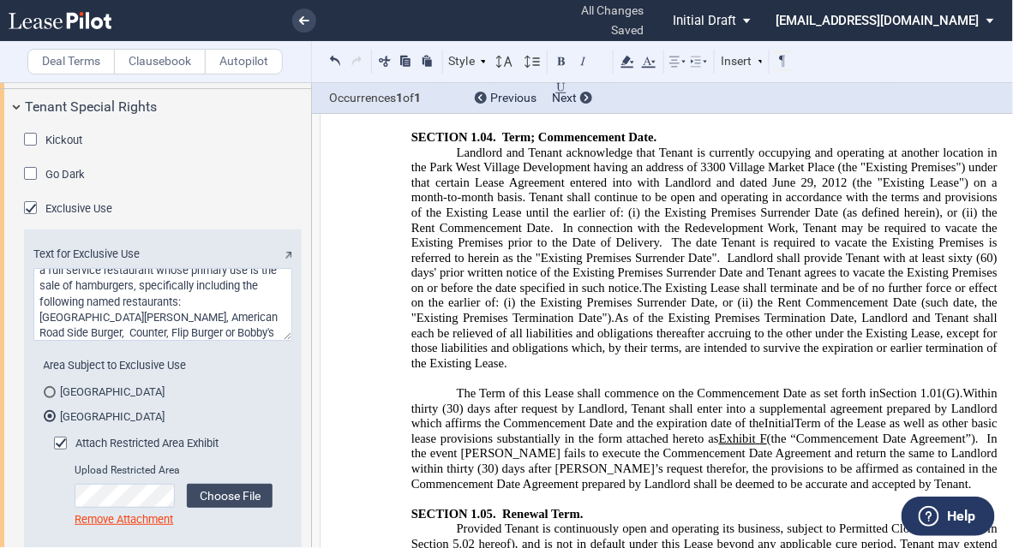
click at [569, 368] on p "﻿Landlord and Tenant acknowledge that Tenant is currently occupying and operati…" at bounding box center [704, 258] width 586 height 226
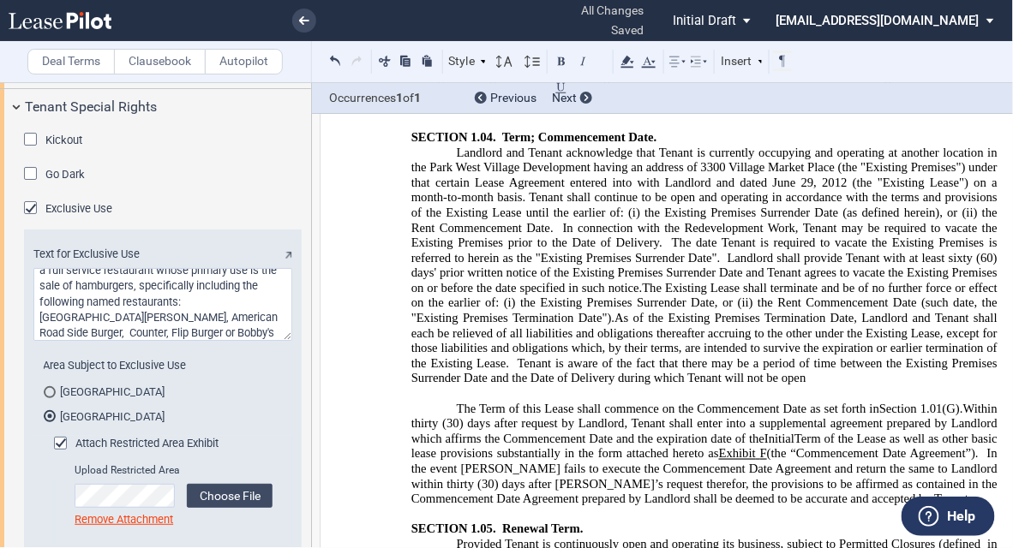
click at [727, 369] on span "As of the Existing Premises Termination Date, Landlord and Tenant shall each be…" at bounding box center [705, 348] width 589 height 75
click at [803, 393] on p "﻿" at bounding box center [704, 393] width 586 height 15
click at [822, 386] on p "﻿Landlord and Tenant acknowledge that Tenant is currently occupying and operati…" at bounding box center [704, 266] width 586 height 242
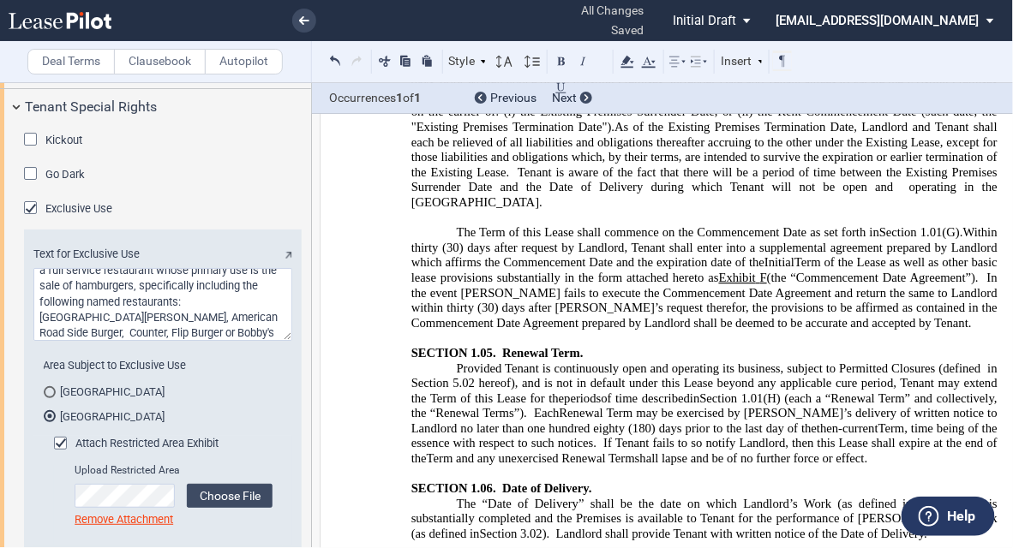
scroll to position [4511, 0]
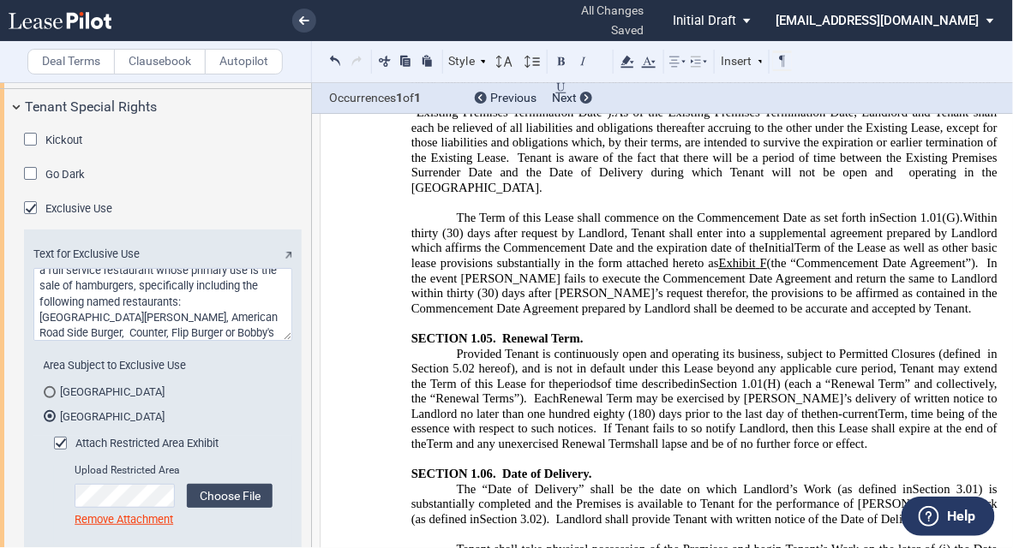
click at [461, 193] on p "﻿Landlord and Tenant acknowledge that Tenant is currently occupying and operati…" at bounding box center [704, 67] width 586 height 256
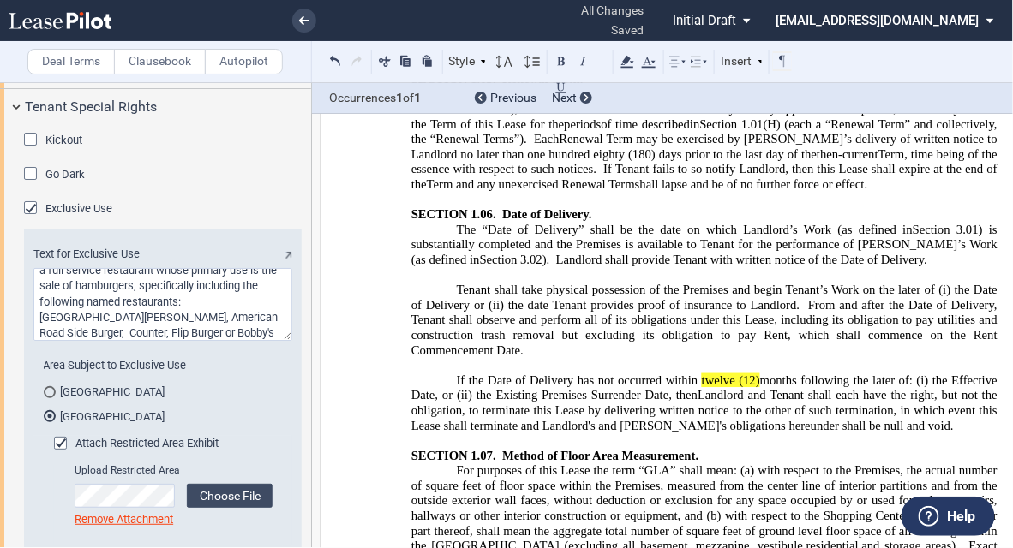
scroll to position [4785, 0]
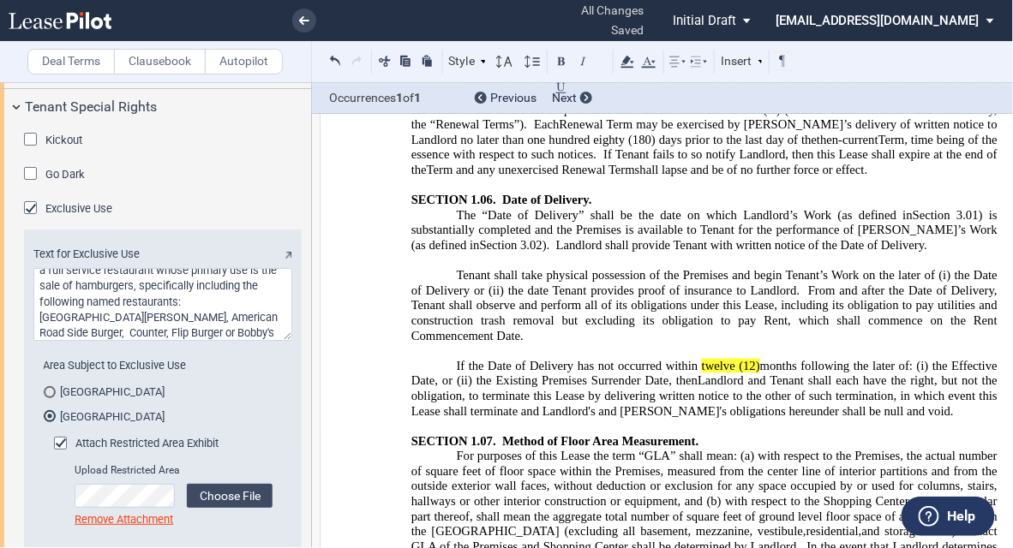
click at [871, 241] on p "Subject to satisfaction of the “Conditions”, as defined in ﻿ ﻿ hereof, t T he “…" at bounding box center [704, 230] width 586 height 45
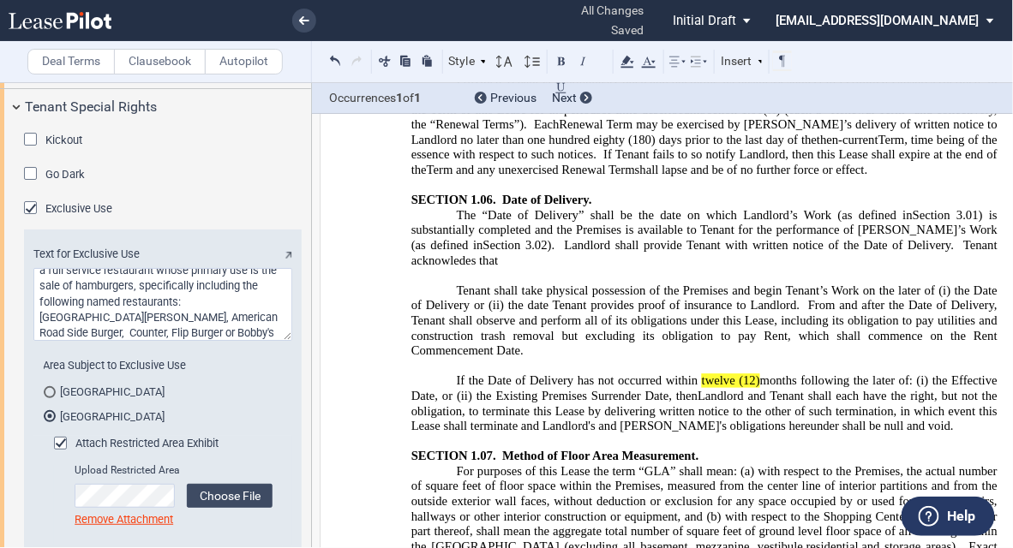
click at [954, 239] on span "Landlord shall provide Tenant with written notice of the Date of Delivery. Tena…" at bounding box center [705, 252] width 589 height 29
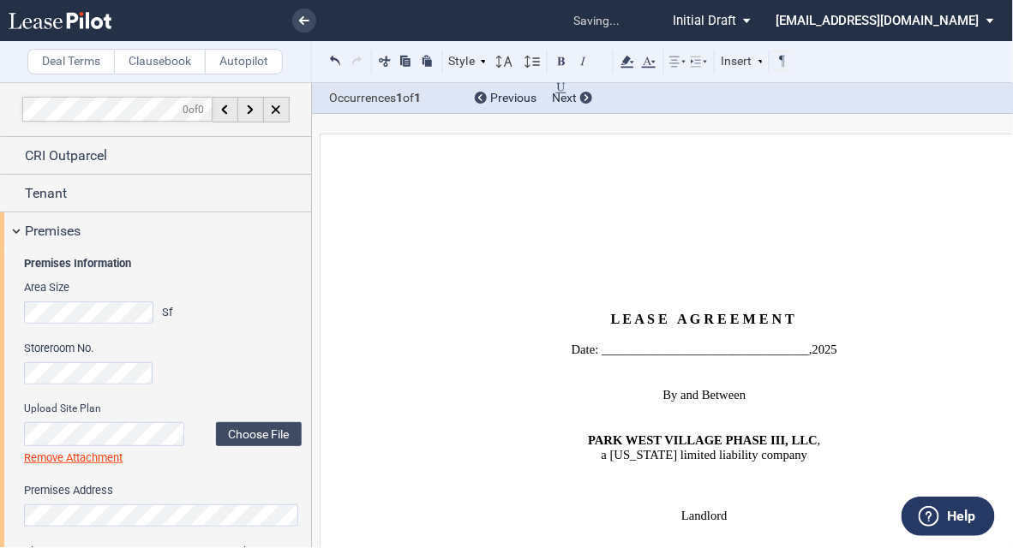
scroll to position [2, 0]
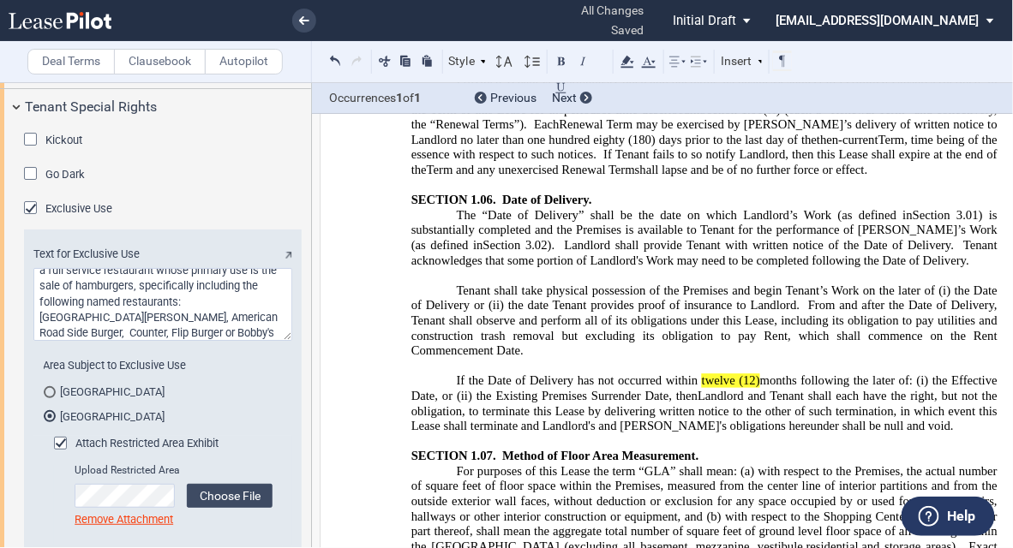
drag, startPoint x: 736, startPoint y: 205, endPoint x: 781, endPoint y: 194, distance: 46.6
click at [736, 208] on span "he “Date of Delivery” shall be the date on which Landlord’s Work (as defined in" at bounding box center [688, 215] width 448 height 15
drag, startPoint x: 548, startPoint y: 228, endPoint x: 577, endPoint y: 218, distance: 30.6
click at [550, 228] on span ") is substantially completed and the Premises is available to Tenant for the pe…" at bounding box center [705, 230] width 589 height 45
click at [968, 253] on p "Subject to satisfaction of the “Conditions”, as defined in ﻿ ﻿ hereof, t T he “…" at bounding box center [704, 238] width 586 height 60
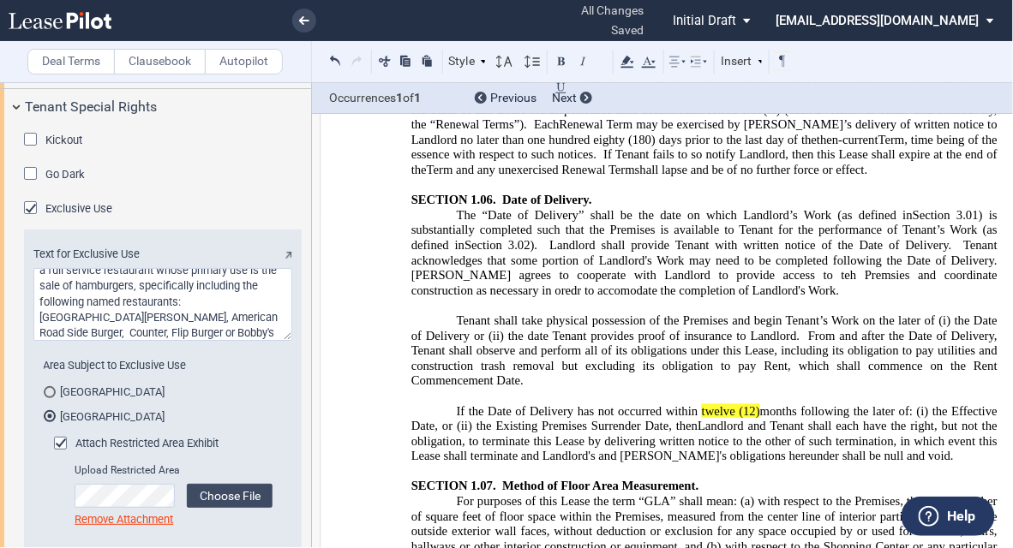
click at [441, 270] on span "Landlord shall provide Tenant with written notice of the Date of Delivery. Tena…" at bounding box center [707, 267] width 593 height 59
drag, startPoint x: 727, startPoint y: 267, endPoint x: 742, endPoint y: 267, distance: 14.6
click at [730, 267] on span "Landlord shall provide Tenant with written notice of the Date of Delivery. Tena…" at bounding box center [707, 267] width 593 height 59
click at [434, 278] on span "Landlord shall provide Tenant with written notice of the Date of Delivery. Tena…" at bounding box center [707, 267] width 593 height 59
click at [734, 287] on p "Subject to satisfaction of the “Conditions”, as defined in ﻿ ﻿ hereof, t T he “…" at bounding box center [704, 253] width 586 height 91
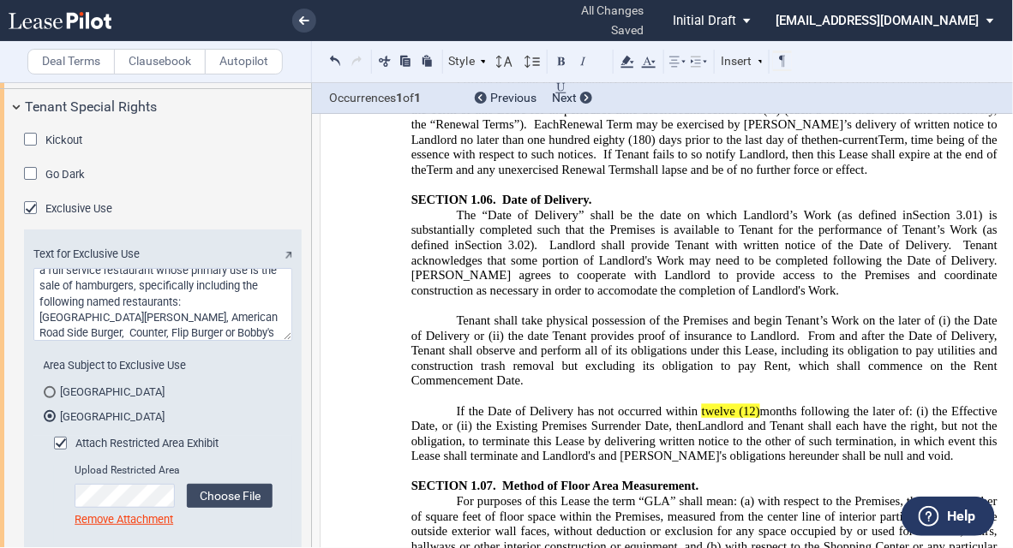
click at [480, 277] on span "Landlord shall provide Tenant with written notice of the Date of Delivery. Tena…" at bounding box center [707, 267] width 593 height 59
click at [492, 278] on span "Landlord shall provide Tenant with written notice of the Date of Delivery. Tena…" at bounding box center [707, 267] width 593 height 59
drag, startPoint x: 586, startPoint y: 297, endPoint x: 571, endPoint y: 290, distance: 16.5
click at [584, 298] on p "﻿" at bounding box center [704, 305] width 586 height 15
click at [730, 289] on p "Subject to satisfaction of the “Conditions”, as defined in ﻿ ﻿ hereof, t T he “…" at bounding box center [704, 253] width 586 height 91
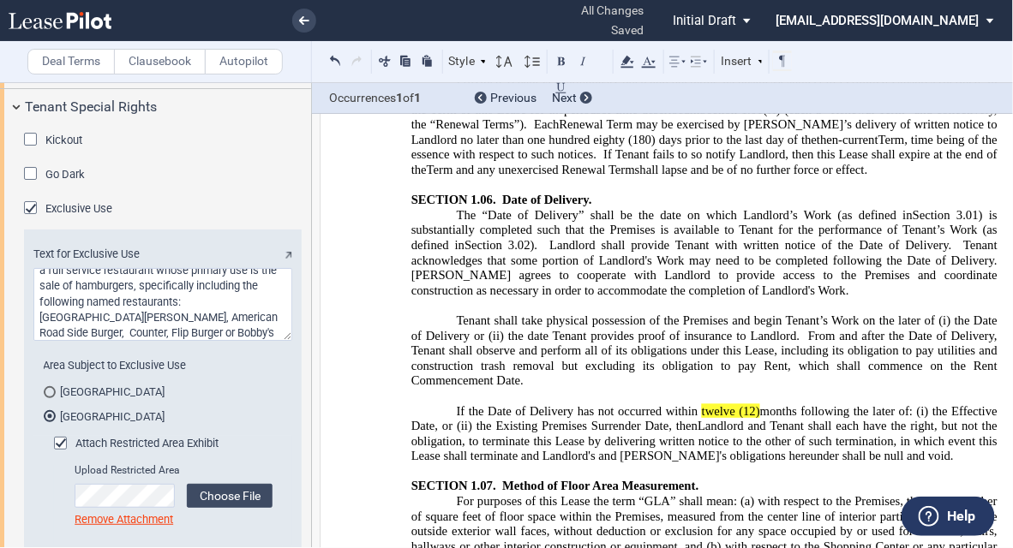
click at [734, 255] on span "Landlord shall provide Tenant with written notice of the Date of Delivery. Tena…" at bounding box center [707, 267] width 593 height 59
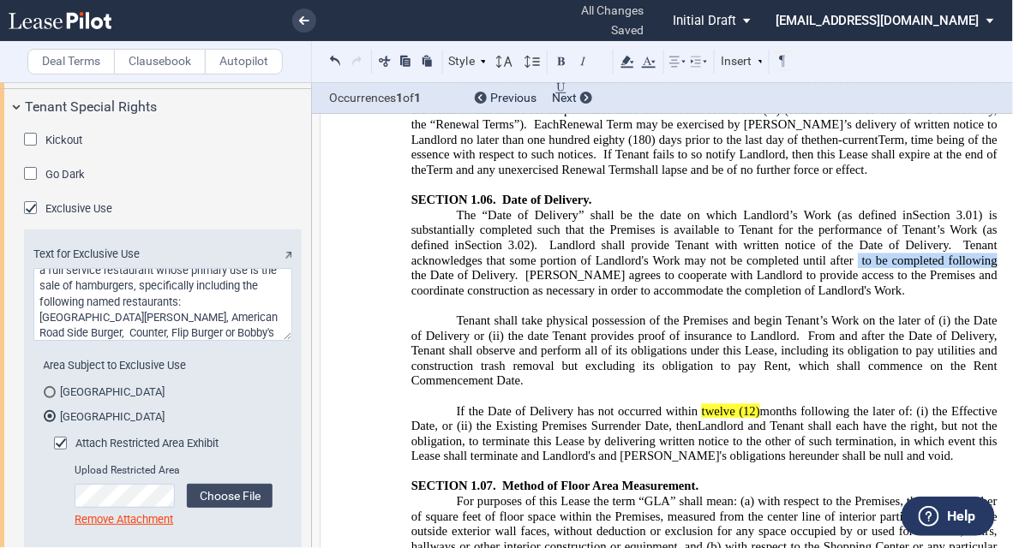
drag, startPoint x: 839, startPoint y: 248, endPoint x: 965, endPoint y: 259, distance: 126.4
click at [975, 256] on span "Landlord shall provide Tenant with written notice of the Date of Delivery. Tena…" at bounding box center [705, 267] width 589 height 59
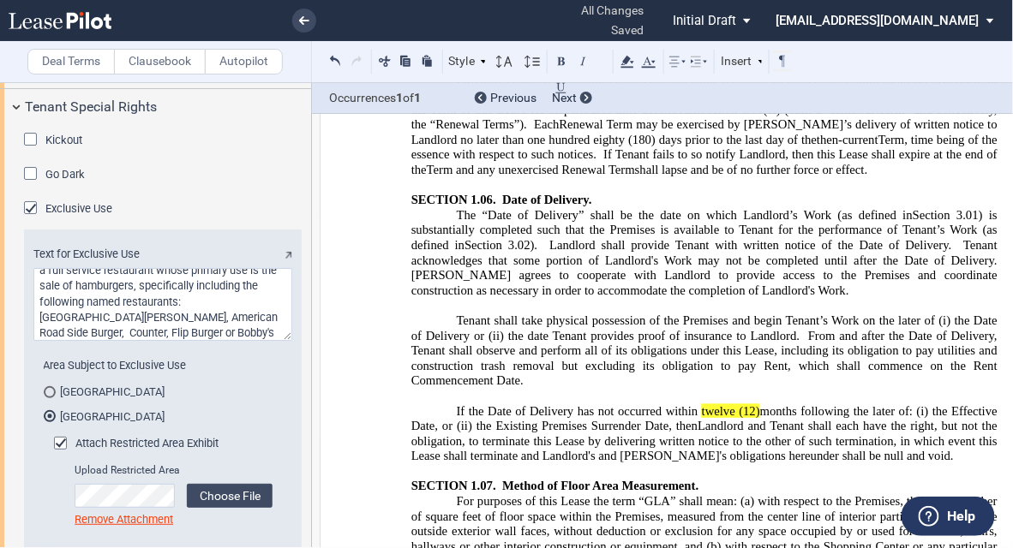
click at [536, 283] on span "Landlord shall provide Tenant with written notice of the Date of Delivery. Tena…" at bounding box center [707, 267] width 593 height 59
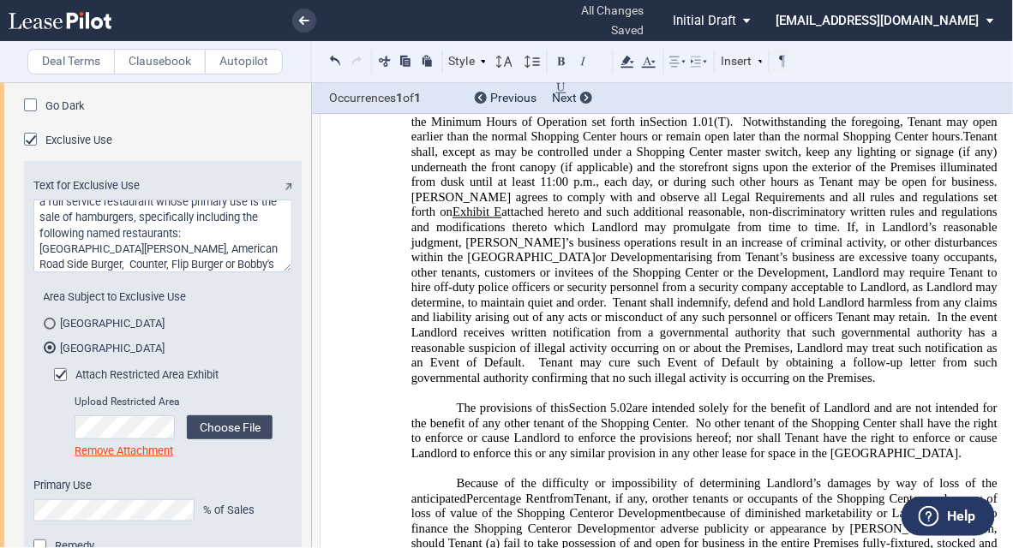
scroll to position [10474, 0]
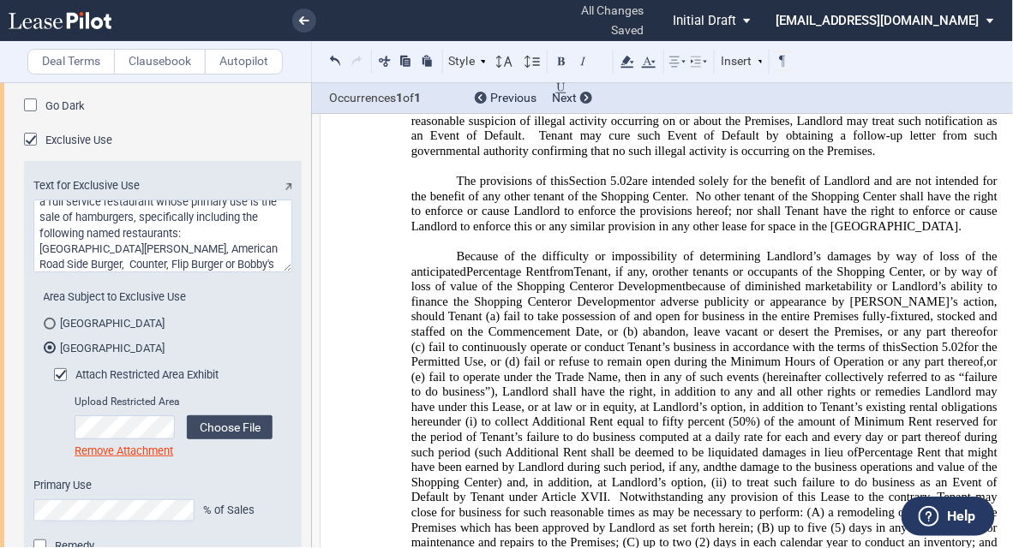
scroll to position [10679, 0]
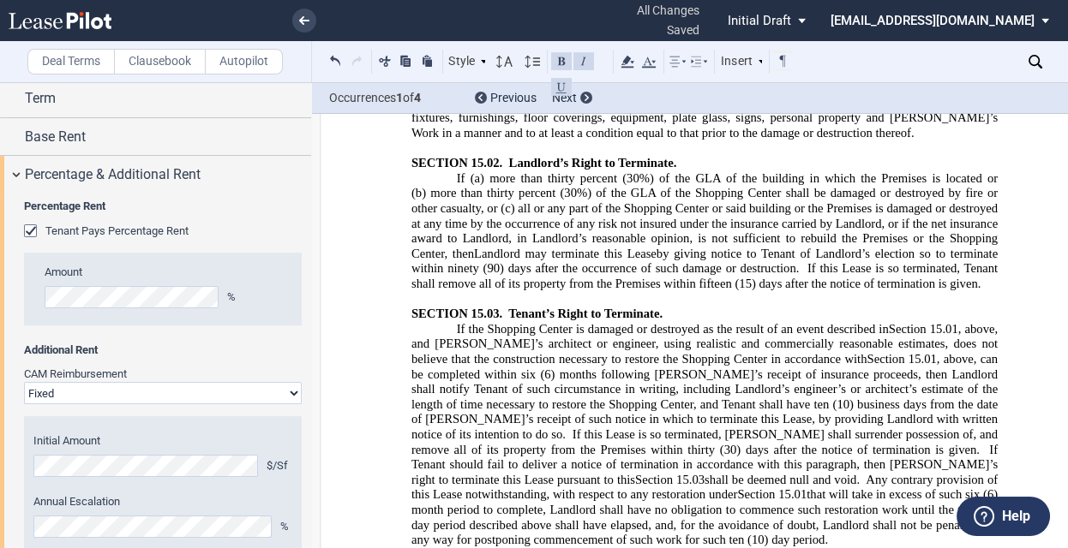
scroll to position [19711, 0]
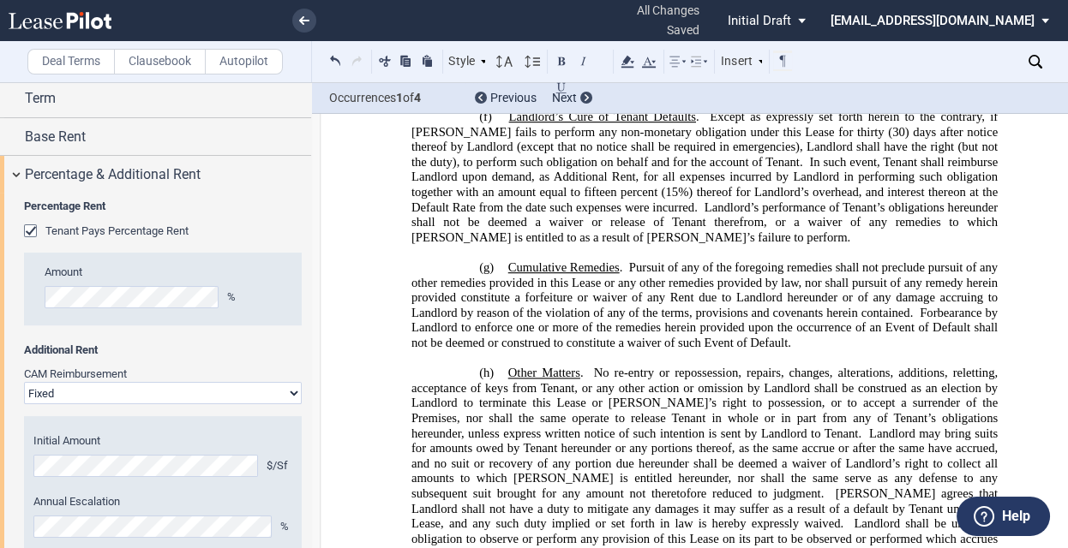
scroll to position [22247, 0]
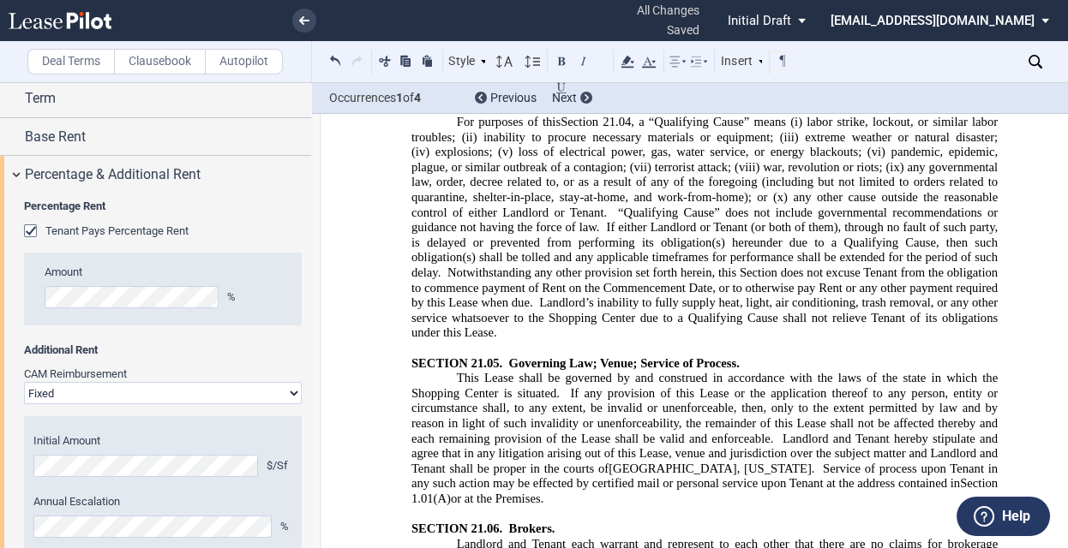
scroll to position [24167, 0]
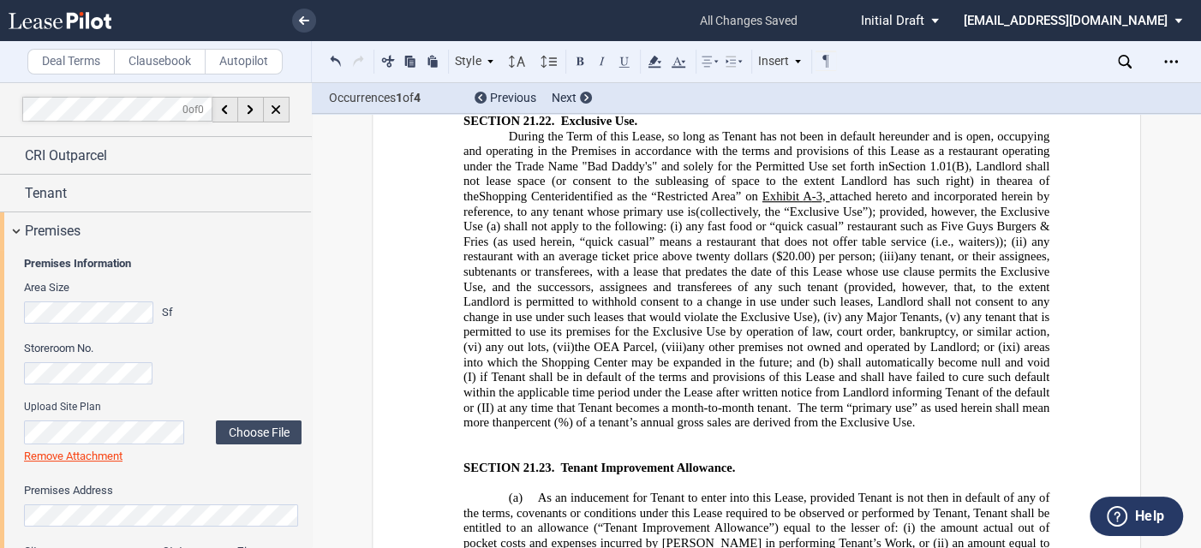
scroll to position [27868, 0]
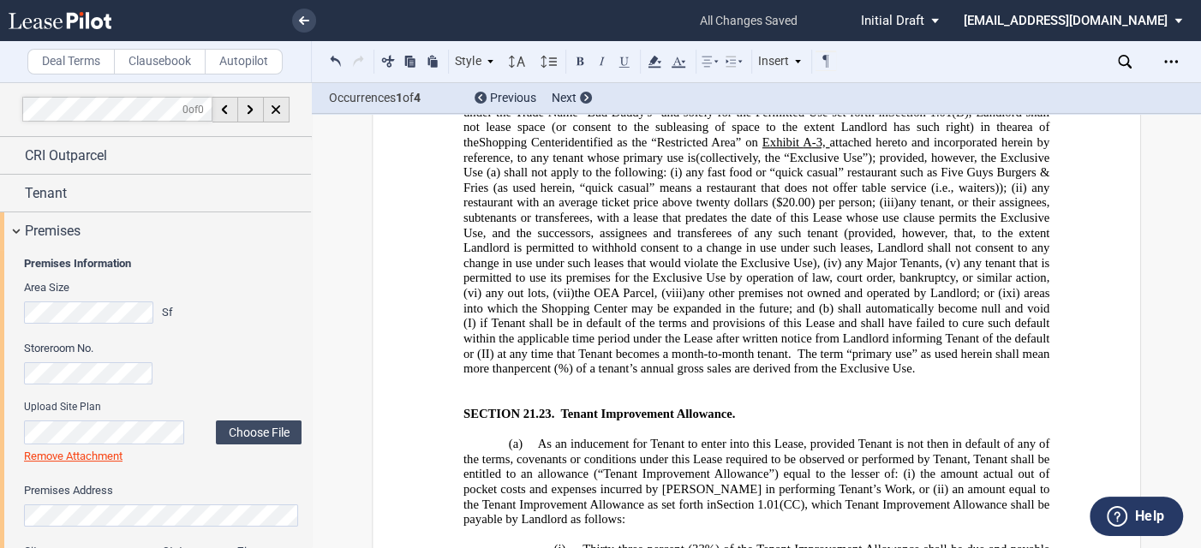
drag, startPoint x: 924, startPoint y: 191, endPoint x: 521, endPoint y: 201, distance: 403.7
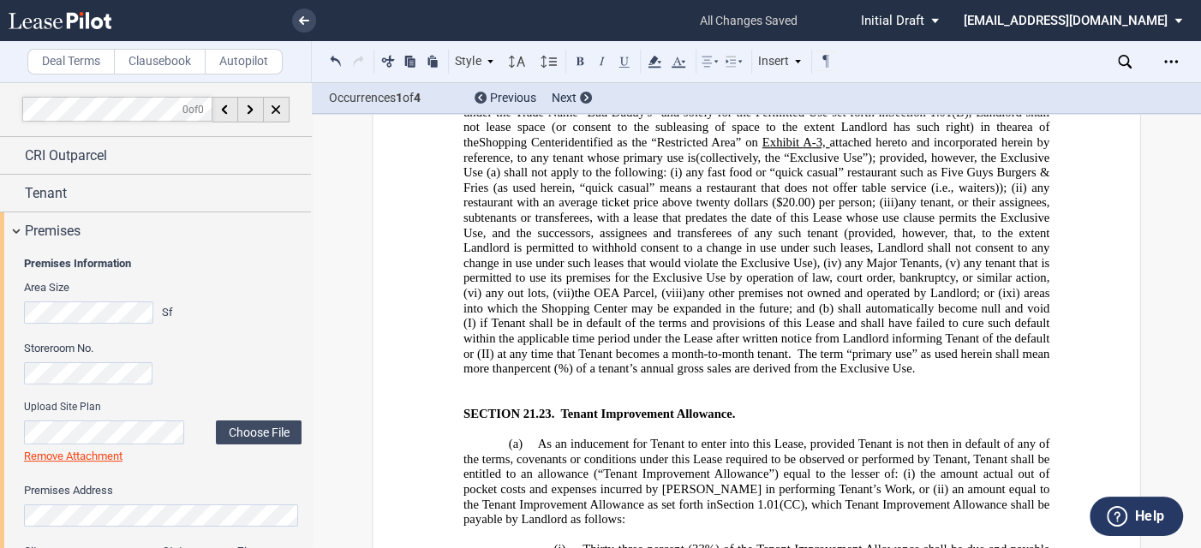
drag, startPoint x: 971, startPoint y: 211, endPoint x: 607, endPoint y: 217, distance: 364.2
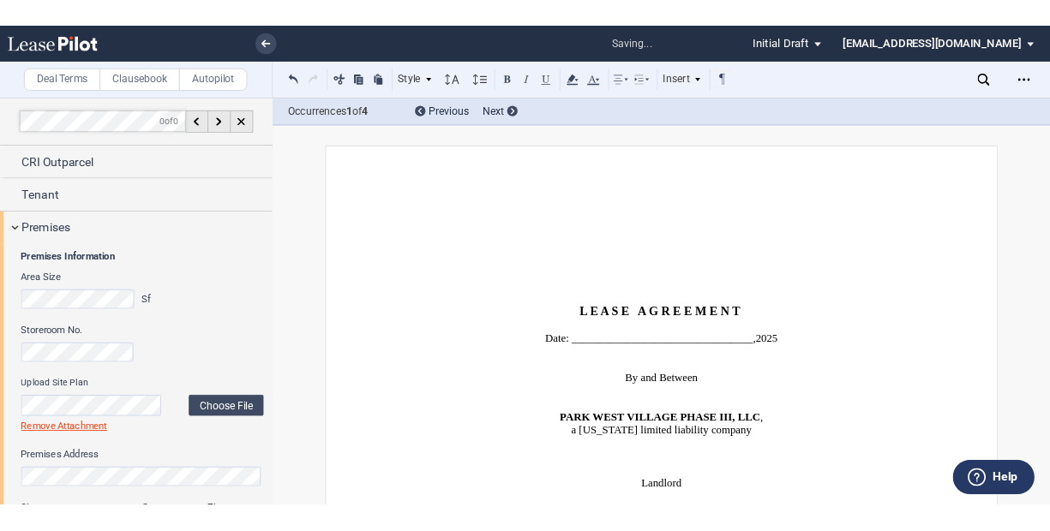
scroll to position [2, 0]
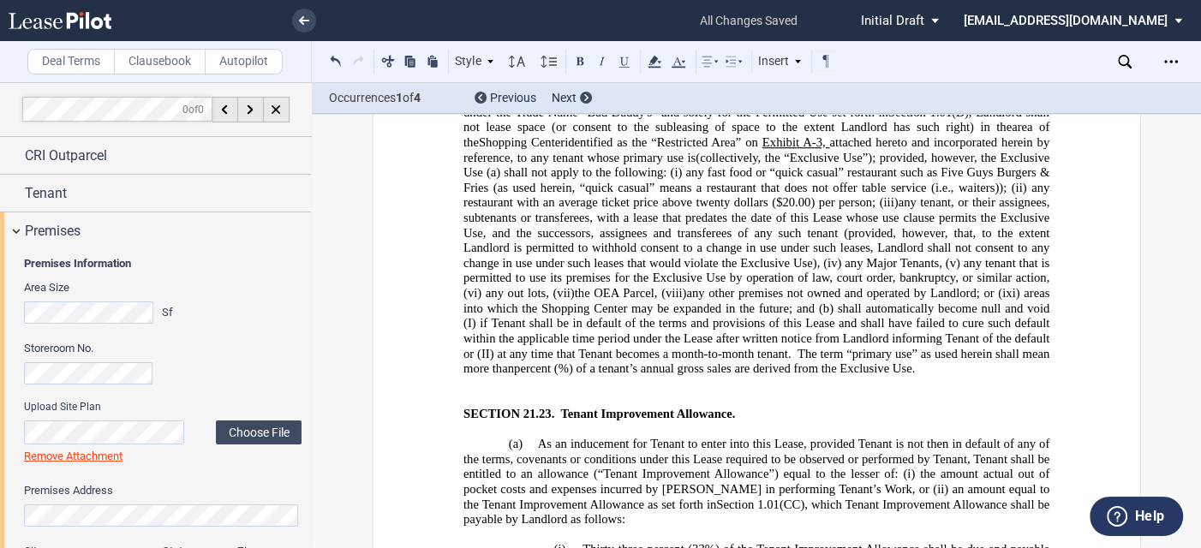
drag, startPoint x: 822, startPoint y: 246, endPoint x: 718, endPoint y: 244, distance: 104.5
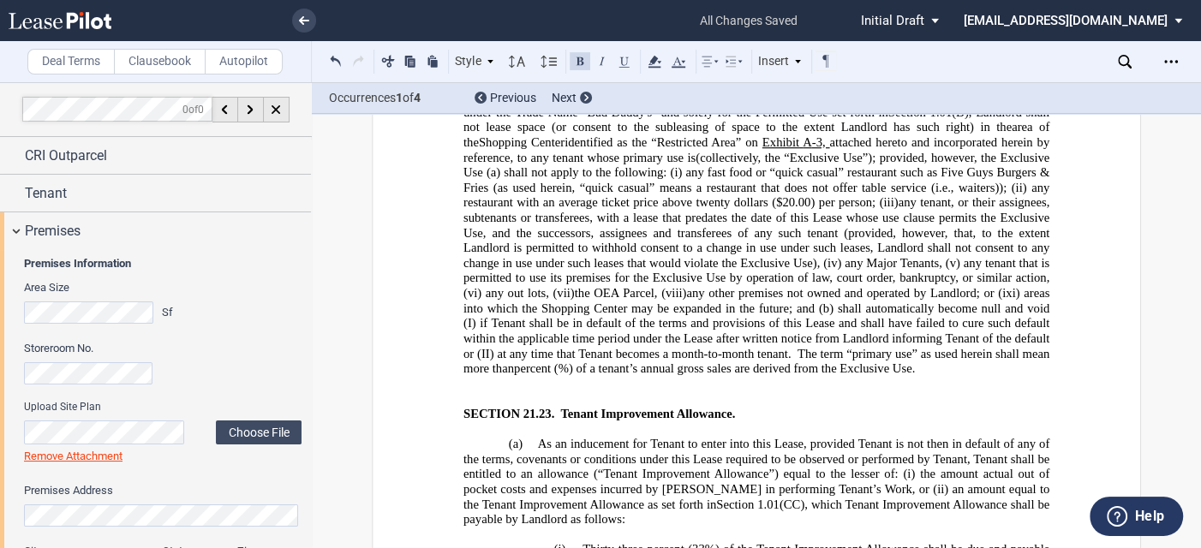
drag, startPoint x: 948, startPoint y: 281, endPoint x: 499, endPoint y: 296, distance: 449.2
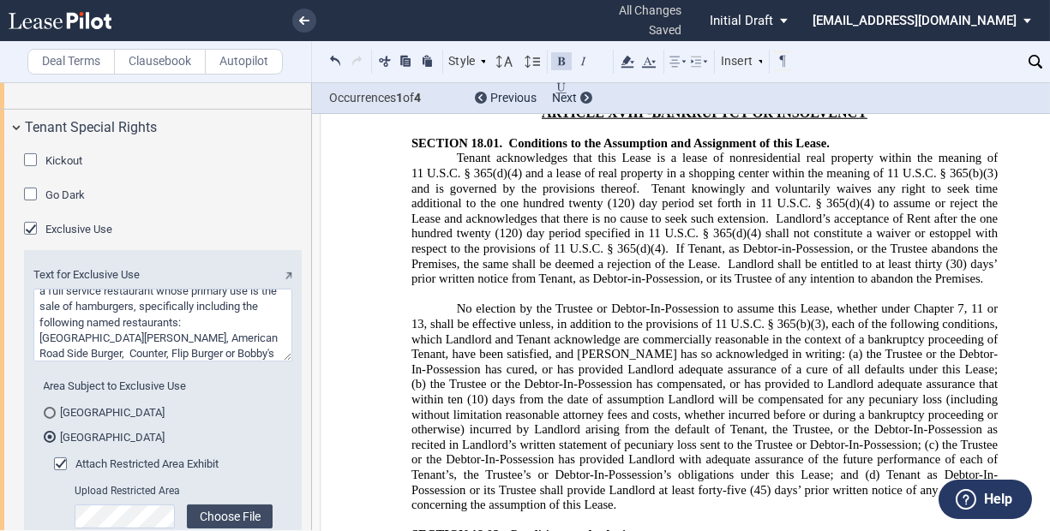
scroll to position [1576, 0]
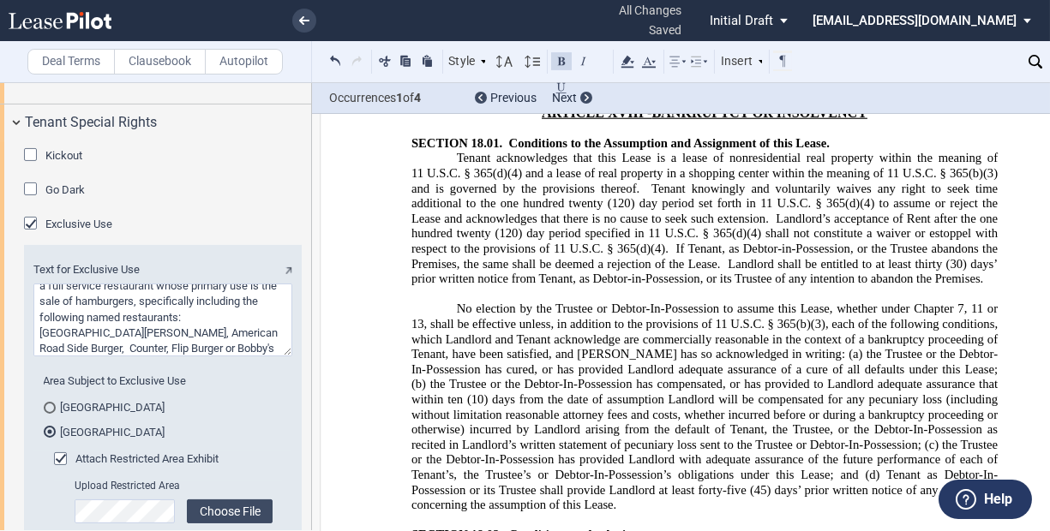
click at [157, 313] on textarea "Text for Exclusive Use" at bounding box center [162, 320] width 259 height 73
click at [235, 328] on textarea "Text for Exclusive Use" at bounding box center [162, 320] width 259 height 73
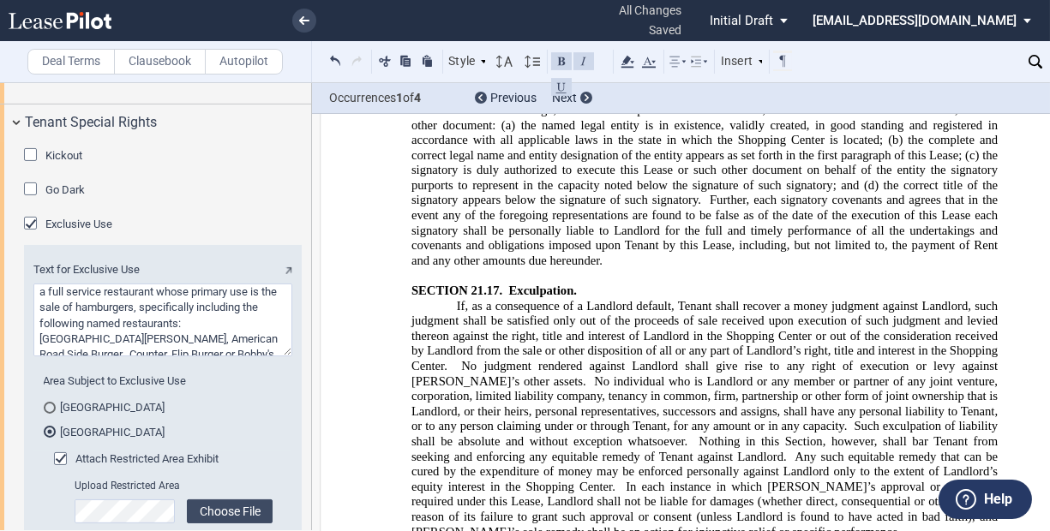
scroll to position [26497, 0]
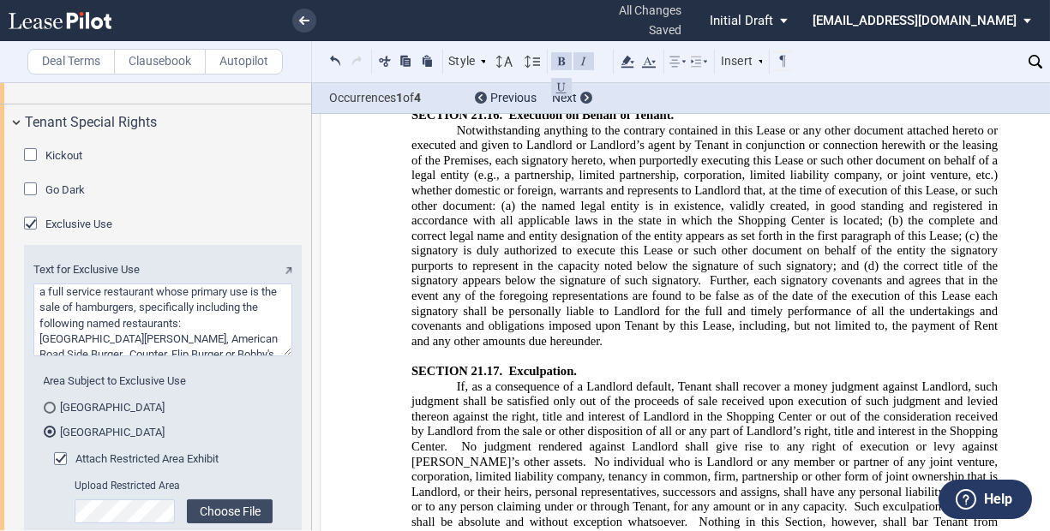
click at [48, 290] on textarea "Text for Exclusive Use" at bounding box center [162, 320] width 259 height 73
type textarea "a the operation full service restaurant whose primary use is the sale of hambur…"
